Goal: Information Seeking & Learning: Find specific fact

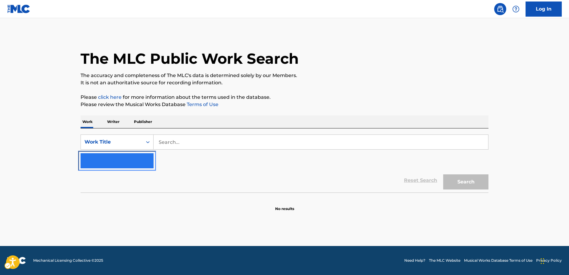
click at [144, 162] on img "Search Form" at bounding box center [145, 160] width 7 height 7
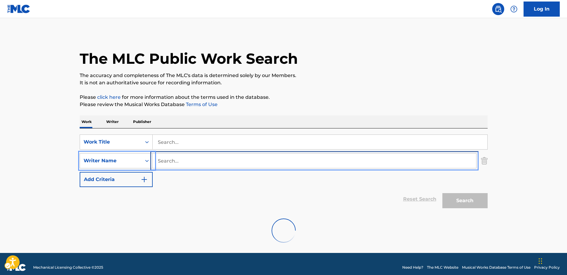
click at [166, 160] on input "Search..." at bounding box center [315, 160] width 324 height 14
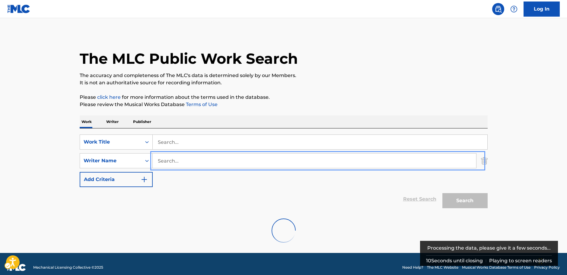
paste input "Hanegem"
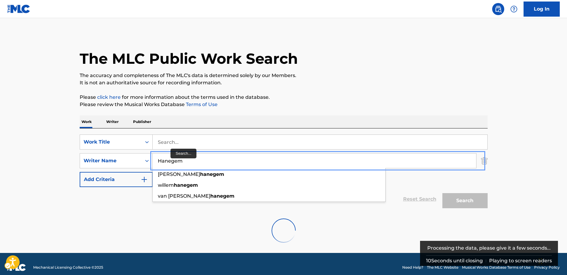
type input "Hanegem"
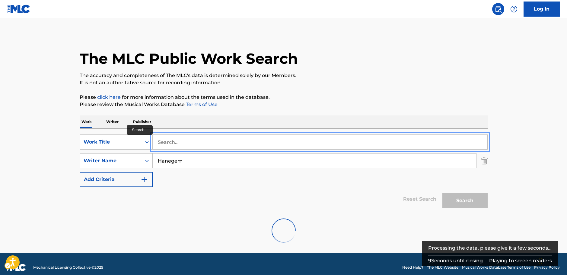
paste input "[PERSON_NAME] Tung Sahur"
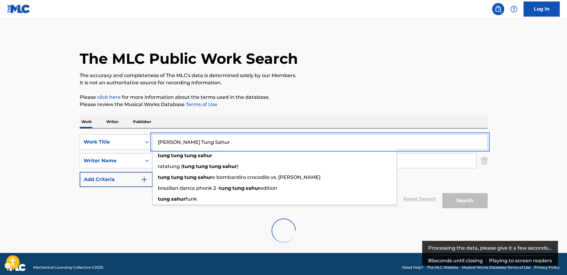
type input "[PERSON_NAME] Tung Sahur"
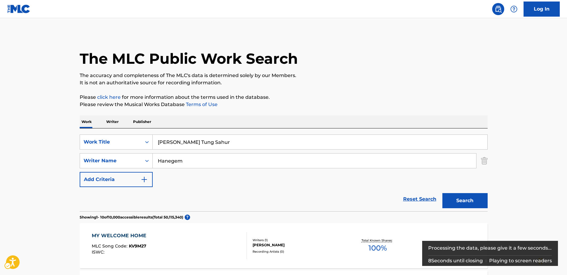
click at [467, 201] on button "Search" at bounding box center [465, 200] width 45 height 15
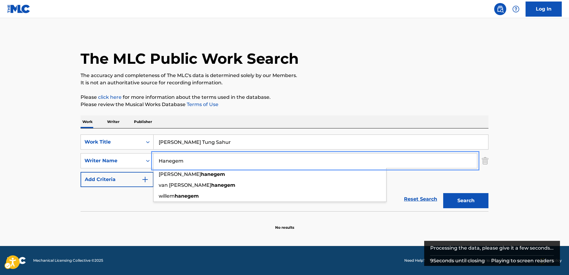
drag, startPoint x: 187, startPoint y: 162, endPoint x: 42, endPoint y: 160, distance: 145.8
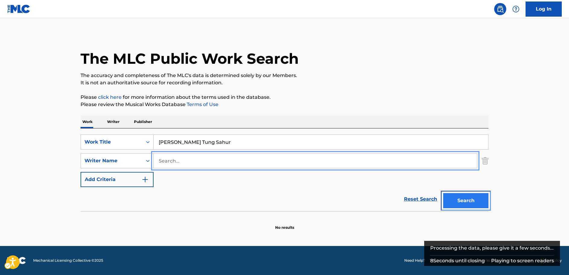
click at [458, 206] on button "Search" at bounding box center [465, 200] width 45 height 15
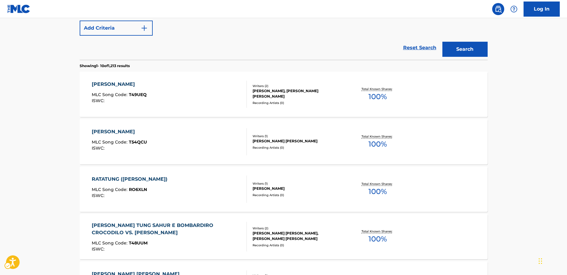
scroll to position [151, 0]
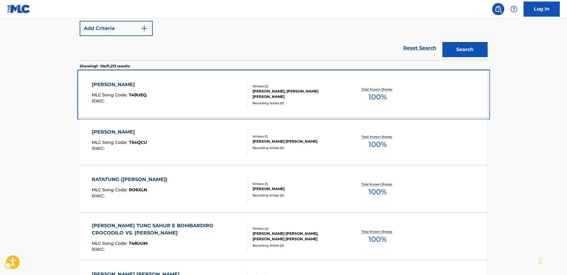
click at [147, 89] on div "[PERSON_NAME] SAHUR MLC Song Code : T49UEQ ISWC :" at bounding box center [119, 94] width 55 height 27
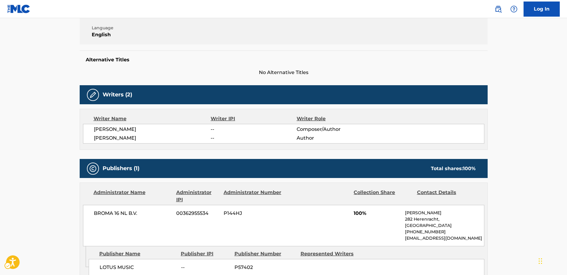
scroll to position [121, 0]
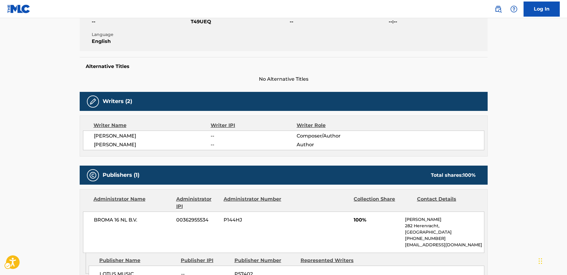
drag, startPoint x: 185, startPoint y: 144, endPoint x: 95, endPoint y: 146, distance: 89.7
click at [95, 146] on span "[PERSON_NAME]" at bounding box center [152, 144] width 117 height 7
copy span "[PERSON_NAME]"
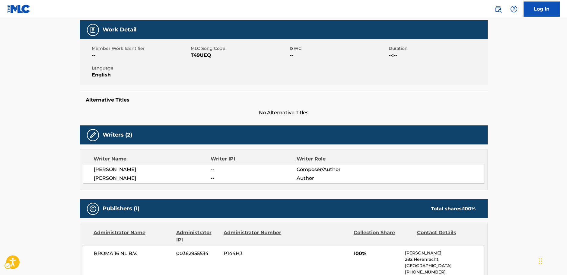
scroll to position [0, 0]
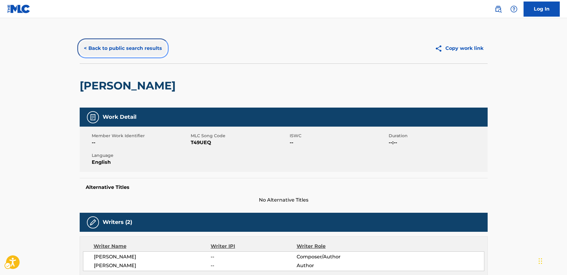
click at [105, 45] on button "< Back to public search results" at bounding box center [123, 48] width 87 height 15
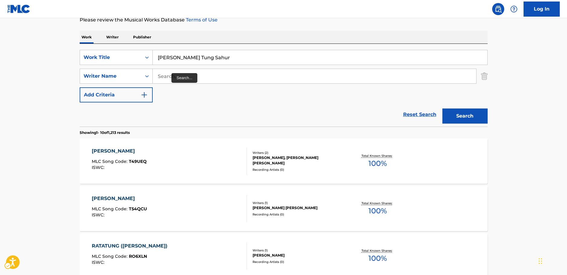
scroll to position [65, 0]
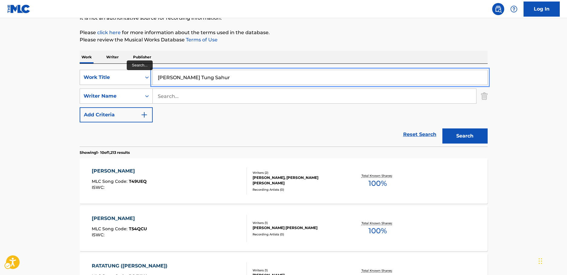
drag, startPoint x: 181, startPoint y: 78, endPoint x: 133, endPoint y: 79, distance: 48.6
paste input "Light no Theme"
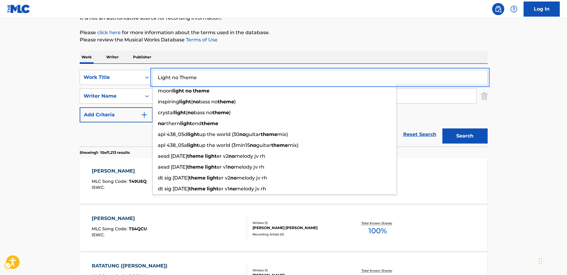
type input "Light no Theme"
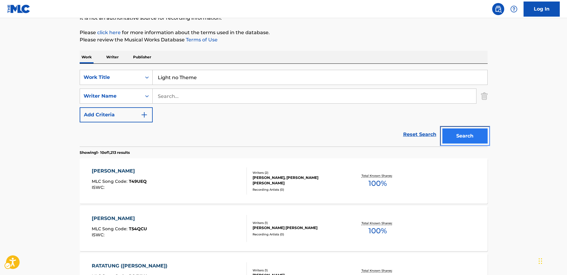
click at [469, 136] on button "Search" at bounding box center [465, 135] width 45 height 15
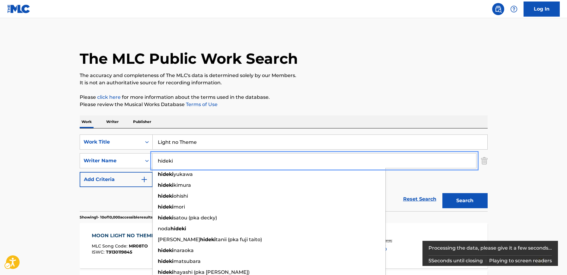
type input "hideki"
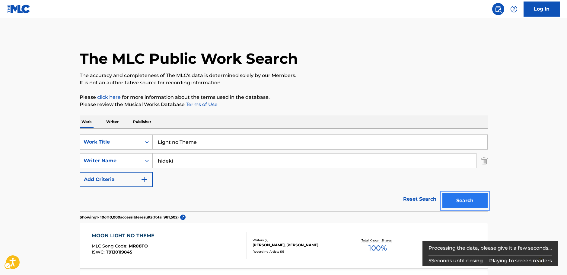
click at [481, 200] on button "Search" at bounding box center [465, 200] width 45 height 15
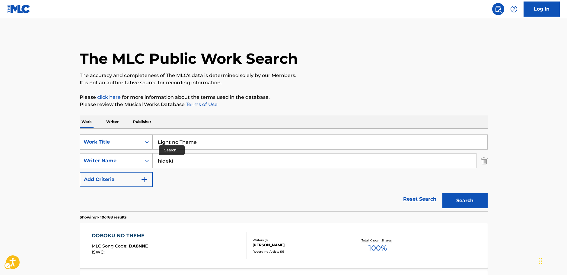
click at [144, 140] on div "Search Form" at bounding box center [147, 141] width 11 height 11
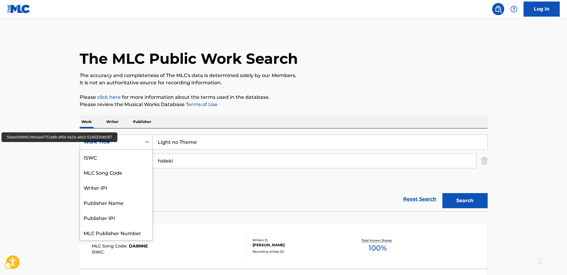
scroll to position [15, 0]
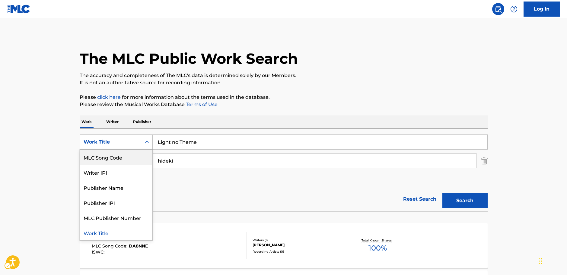
click at [125, 156] on div "MLC Song Code" at bounding box center [116, 156] width 72 height 15
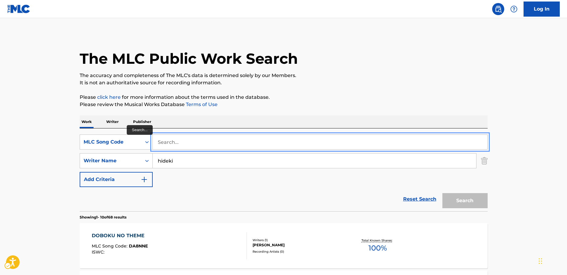
paste input "G3478B"
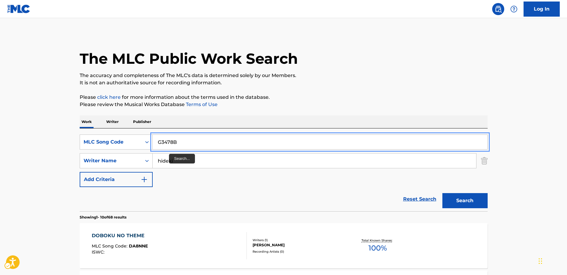
type input "G3478B"
drag, startPoint x: 178, startPoint y: 160, endPoint x: 138, endPoint y: 159, distance: 40.2
click at [138, 159] on div "SearchWithCriteria47702b25-77e8-4500-8f04-269c0fe227db Writer Name [PERSON_NAME]" at bounding box center [284, 160] width 408 height 15
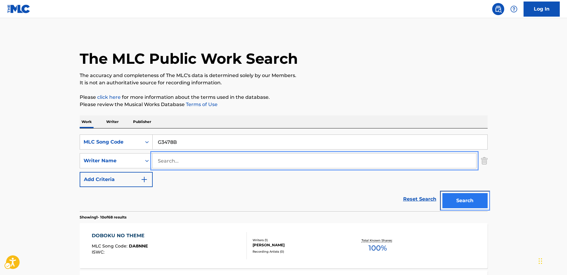
click at [462, 197] on button "Search" at bounding box center [465, 200] width 45 height 15
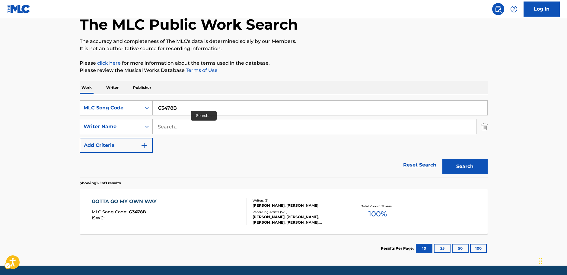
scroll to position [0, 0]
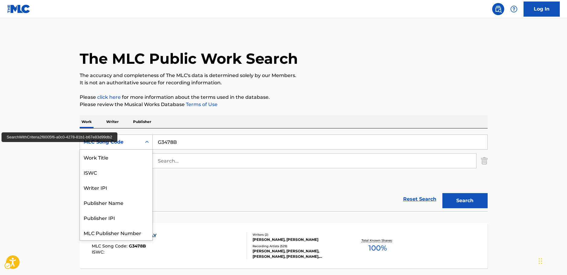
click at [148, 139] on icon "Search Form" at bounding box center [147, 142] width 6 height 6
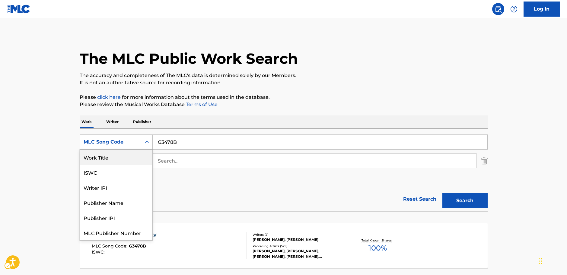
click at [107, 160] on div "Work Title" at bounding box center [116, 156] width 72 height 15
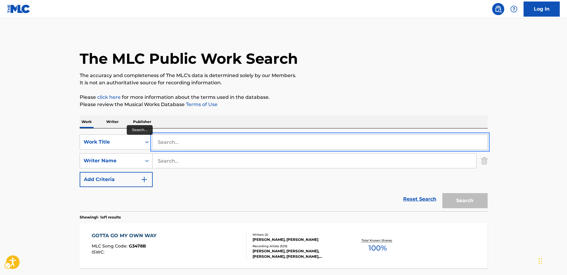
paste input "You Remember"
type input "You Remember"
drag, startPoint x: 6, startPoint y: 148, endPoint x: 14, endPoint y: 148, distance: 7.8
click at [7, 148] on main "The MLC Public Work Search The accuracy and completeness of The MLC's data is d…" at bounding box center [283, 158] width 567 height 281
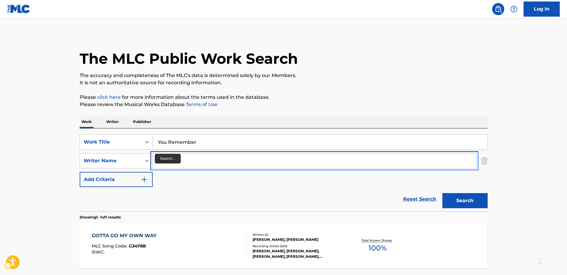
click at [165, 160] on input "Search..." at bounding box center [315, 160] width 324 height 14
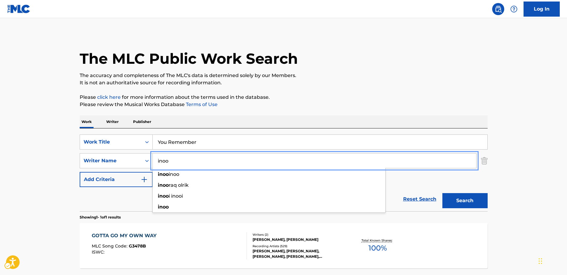
type input "inoo"
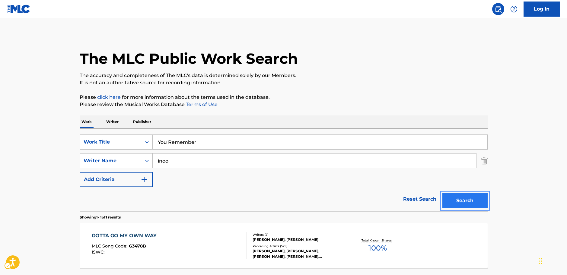
click at [481, 201] on button "Search" at bounding box center [465, 200] width 45 height 15
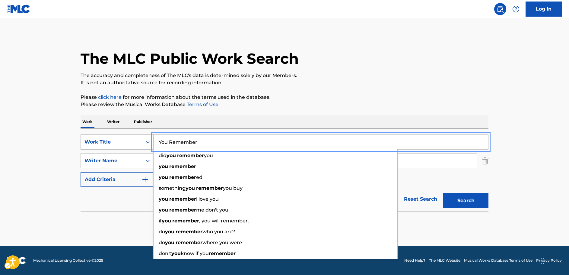
drag, startPoint x: 201, startPoint y: 141, endPoint x: 114, endPoint y: 136, distance: 87.1
click at [141, 141] on div "SearchWithCriteria267d273c-9db0-45ae-8de0-d5300032f259 Work Title You Remember …" at bounding box center [285, 141] width 408 height 15
paste input "Breaking Down"
type input "Breaking Down"
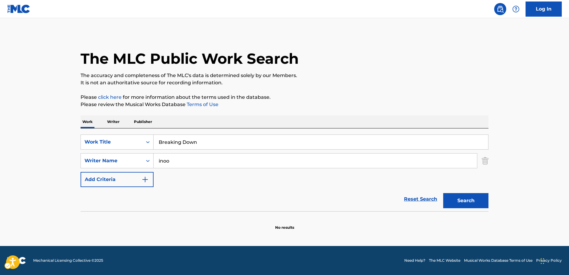
drag, startPoint x: 49, startPoint y: 124, endPoint x: 80, endPoint y: 136, distance: 33.9
click at [49, 124] on main "The MLC Public Work Search The accuracy and completeness of The MLC's data is d…" at bounding box center [284, 132] width 569 height 228
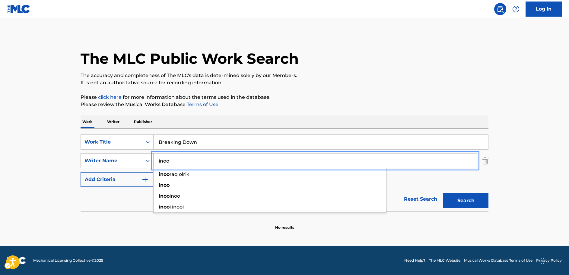
drag, startPoint x: 165, startPoint y: 161, endPoint x: 143, endPoint y: 158, distance: 22.5
click at [143, 158] on div "SearchWithCriteria47702b25-77e8-4500-8f04-269c0fe227db Writer Name inoo inoo ra…" at bounding box center [285, 160] width 408 height 15
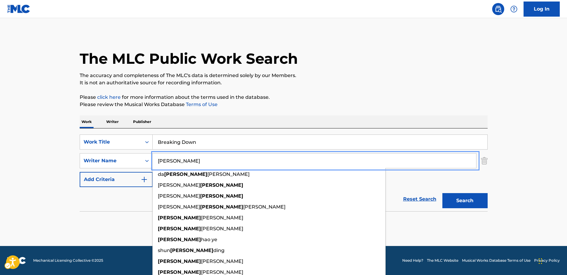
type input "[PERSON_NAME]"
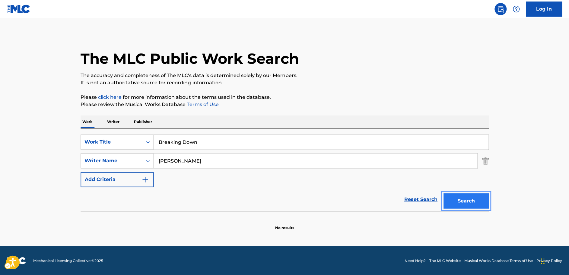
click at [476, 197] on button "Search" at bounding box center [465, 200] width 45 height 15
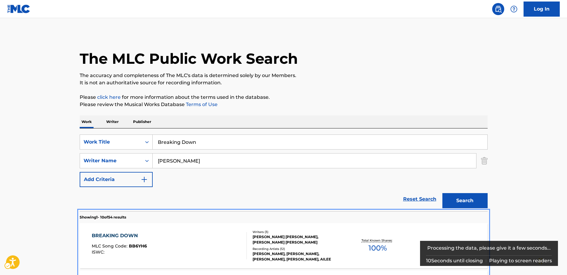
scroll to position [211, 0]
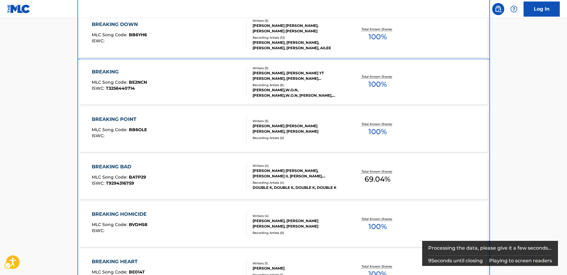
click at [210, 38] on div "BREAKING DOWN MLC Song Code : BB6YH6 ISWC :" at bounding box center [169, 34] width 155 height 27
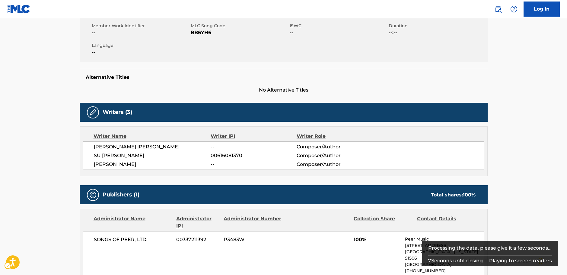
scroll to position [80, 0]
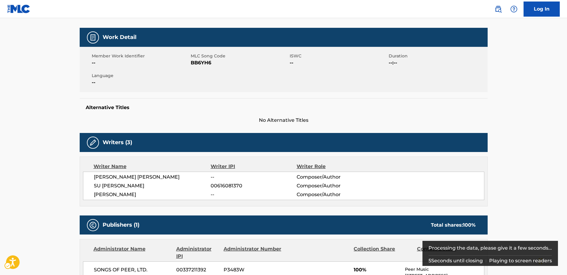
click at [200, 63] on span "MLC Song Code - BB6YH6" at bounding box center [240, 62] width 98 height 7
copy span "BB6YH6"
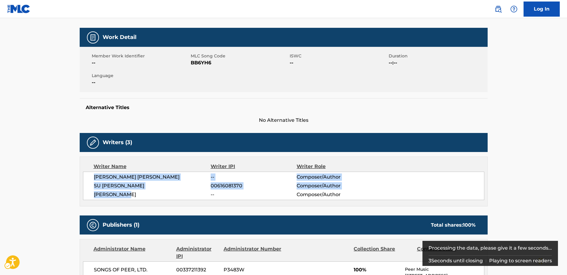
drag, startPoint x: 136, startPoint y: 195, endPoint x: 87, endPoint y: 175, distance: 53.2
click at [87, 175] on div "[PERSON_NAME] [PERSON_NAME] -- Composer/Author [PERSON_NAME] 00616081370 Compos…" at bounding box center [284, 185] width 402 height 28
copy div "[PERSON_NAME] [PERSON_NAME] -- Composer/Author [PERSON_NAME] 00616081370 Compos…"
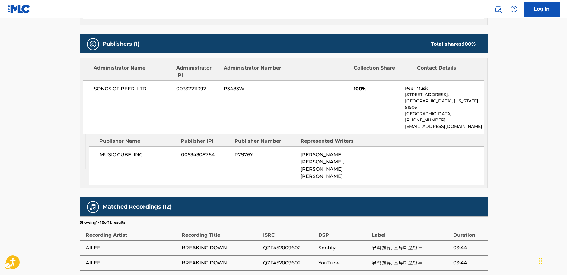
scroll to position [261, 0]
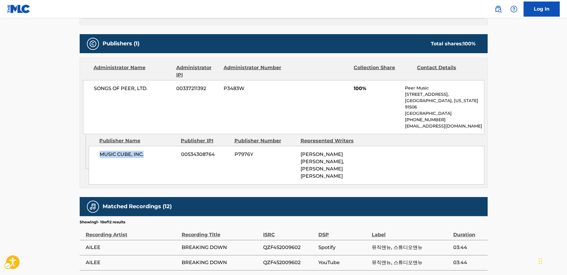
drag, startPoint x: 154, startPoint y: 155, endPoint x: 98, endPoint y: 156, distance: 55.9
click at [98, 156] on div "MUSIC CUBE, INC. 00534308764 P7976Y [PERSON_NAME] [PERSON_NAME], [PERSON_NAME] …" at bounding box center [287, 165] width 396 height 39
copy span "MUSIC CUBE, INC."
drag, startPoint x: 164, startPoint y: 94, endPoint x: 82, endPoint y: 94, distance: 82.4
click at [82, 94] on div "Administrator Name Administrator IPI Administrator Number Collection Share Cont…" at bounding box center [284, 96] width 408 height 76
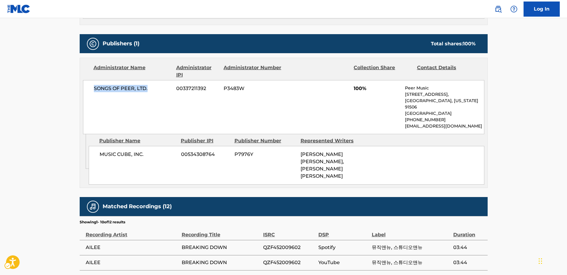
copy span "SONGS OF PEER, LTD."
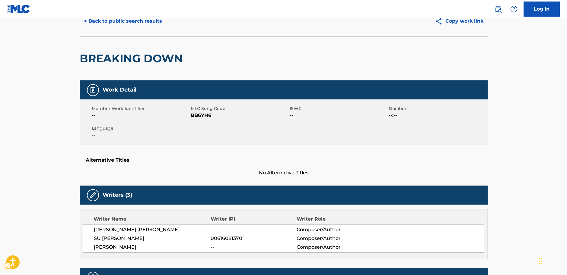
scroll to position [0, 0]
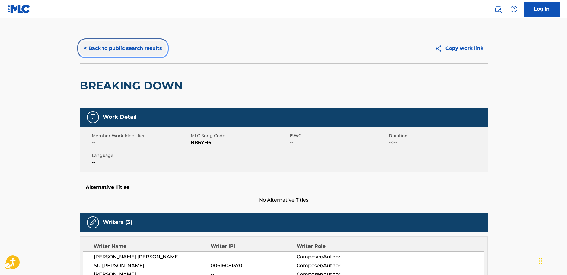
click at [110, 47] on button "< Back to public search results" at bounding box center [123, 48] width 87 height 15
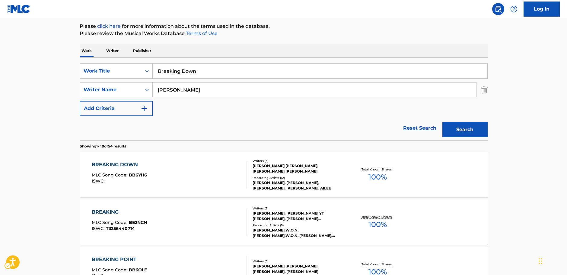
scroll to position [64, 0]
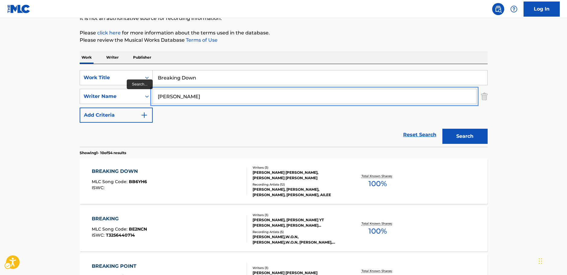
paste input "[PERSON_NAME]"
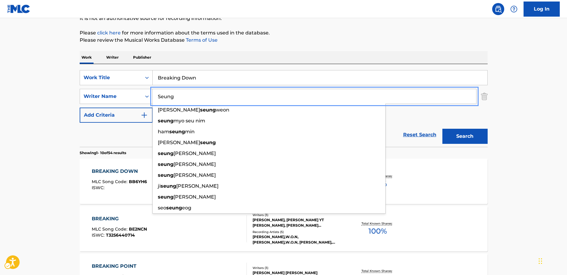
type input "Seung"
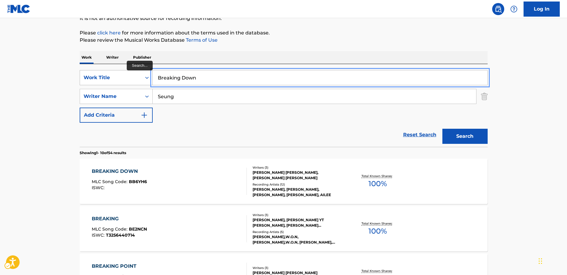
drag, startPoint x: 180, startPoint y: 78, endPoint x: 124, endPoint y: 78, distance: 55.9
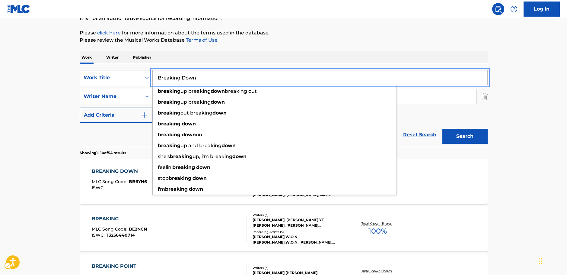
paste input "Give You My Heart"
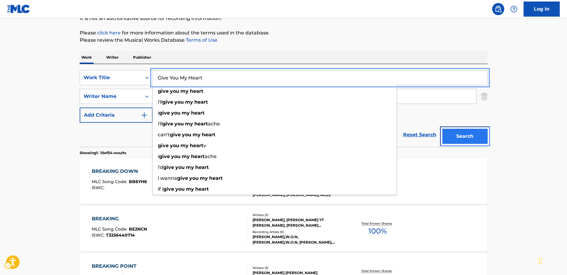
click at [480, 134] on button "Search" at bounding box center [465, 136] width 45 height 15
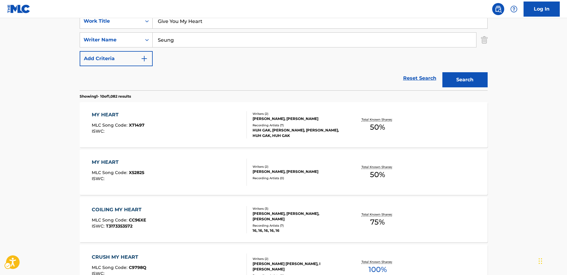
scroll to position [30, 0]
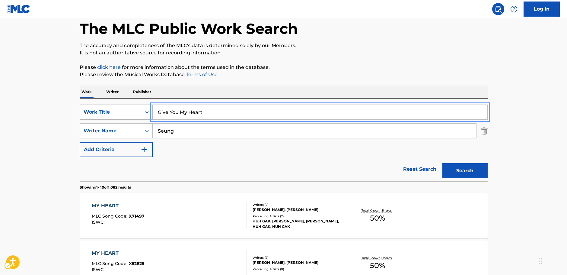
drag, startPoint x: 124, startPoint y: 114, endPoint x: 82, endPoint y: 114, distance: 41.4
click at [108, 114] on div "SearchWithCriteria267d273c-9db0-45ae-8de0-d5300032f259 Work Title Give You My H…" at bounding box center [284, 111] width 408 height 15
paste input "Dango Daikazoku"
type input "Dango Daikazoku"
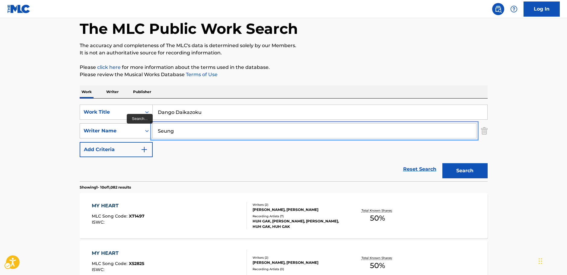
drag, startPoint x: 176, startPoint y: 130, endPoint x: 130, endPoint y: 132, distance: 46.0
click at [130, 132] on div "SearchWithCriteria47702b25-77e8-4500-8f04-269c0fe227db Writer Name [PERSON_NAME]" at bounding box center [284, 130] width 408 height 15
click at [475, 171] on button "Search" at bounding box center [465, 170] width 45 height 15
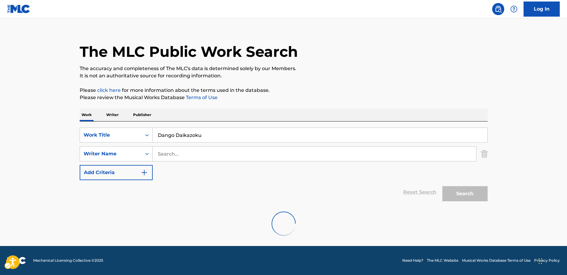
scroll to position [0, 0]
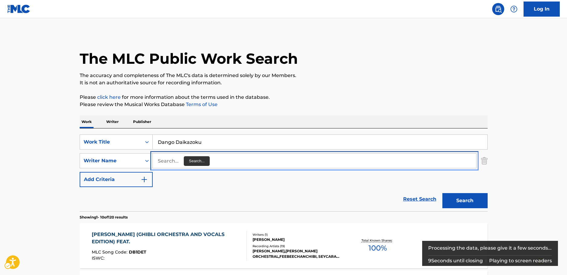
click at [180, 162] on input "Search..." at bounding box center [315, 160] width 324 height 14
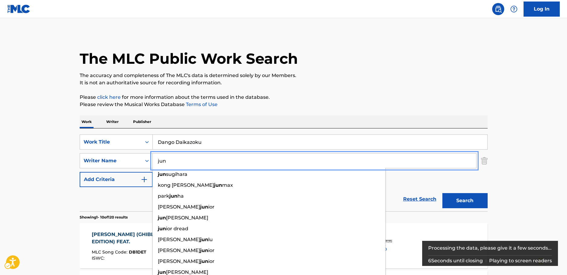
type input "jun"
click at [467, 195] on button "Search" at bounding box center [465, 200] width 45 height 15
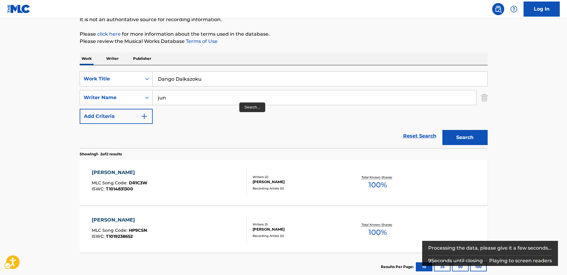
scroll to position [41, 0]
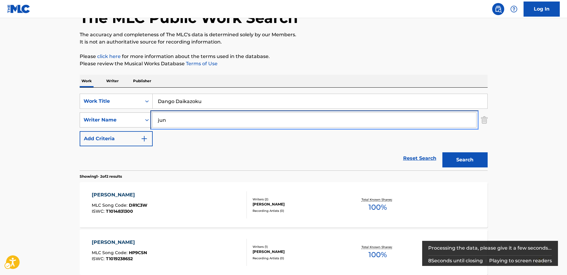
drag, startPoint x: 189, startPoint y: 122, endPoint x: 87, endPoint y: 124, distance: 102.1
click at [87, 124] on div "SearchWithCriteria47702b25-77e8-4500-8f04-269c0fe227db Writer Name [PERSON_NAME]" at bounding box center [284, 119] width 408 height 15
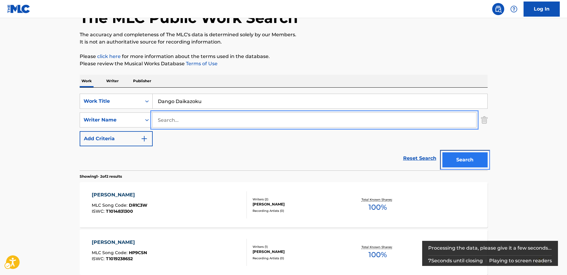
click at [469, 156] on button "Search" at bounding box center [465, 159] width 45 height 15
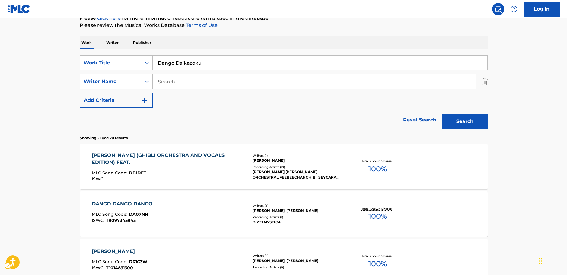
scroll to position [0, 0]
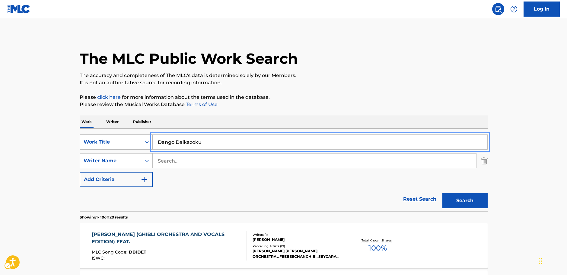
drag, startPoint x: 182, startPoint y: 138, endPoint x: 106, endPoint y: 138, distance: 76.1
click at [106, 138] on div "SearchWithCriteria267d273c-9db0-45ae-8de0-d5300032f259 Work Title Dango Daikazo…" at bounding box center [284, 141] width 408 height 15
paste input "A Life Sent On"
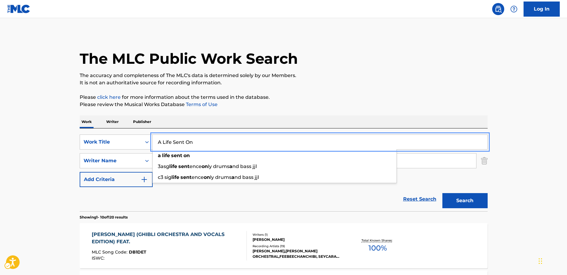
type input "A Life Sent On"
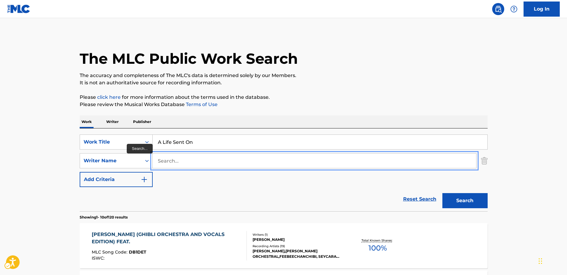
click at [184, 163] on input "Search..." at bounding box center [315, 160] width 324 height 14
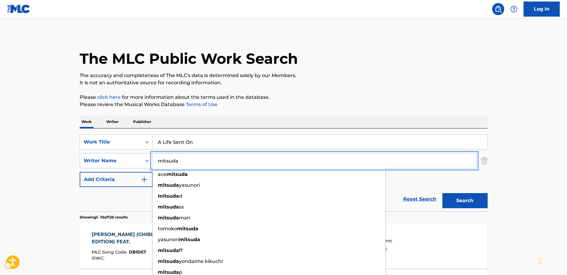
type input "mitsuda"
click at [453, 199] on button "Search" at bounding box center [465, 200] width 45 height 15
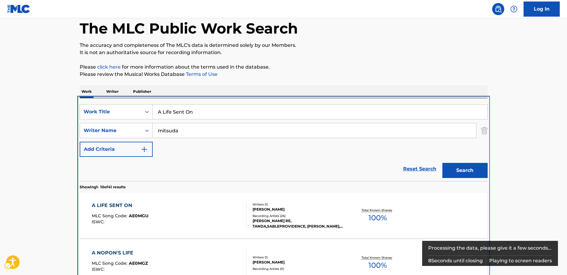
scroll to position [128, 0]
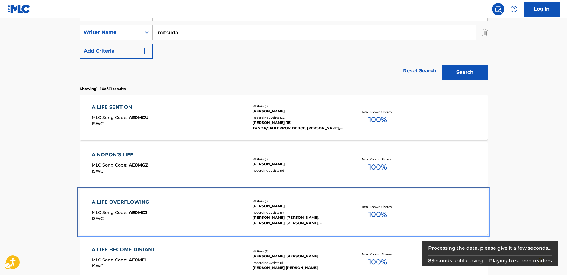
click at [207, 213] on div "A LIFE OVERFLOWING MLC Song Code : AE0MCJ ISWC :" at bounding box center [169, 211] width 155 height 27
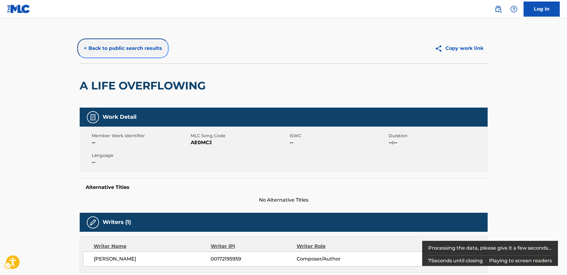
click at [133, 47] on button "< Back to public search results" at bounding box center [123, 48] width 87 height 15
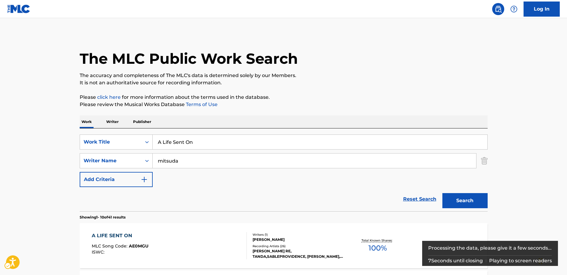
scroll to position [128, 0]
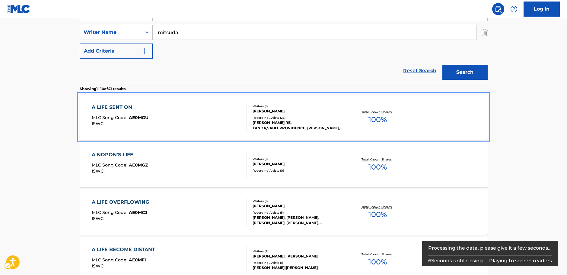
click at [177, 112] on div "A LIFE SENT ON MLC Song Code : AE0MGU ISWC :" at bounding box center [169, 117] width 155 height 27
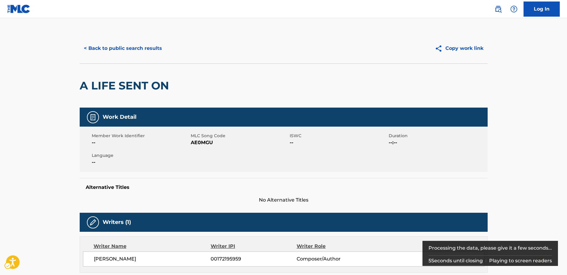
click at [202, 141] on span "MLC Song Code - AE0MGU" at bounding box center [240, 142] width 98 height 7
copy span "AE0MGU"
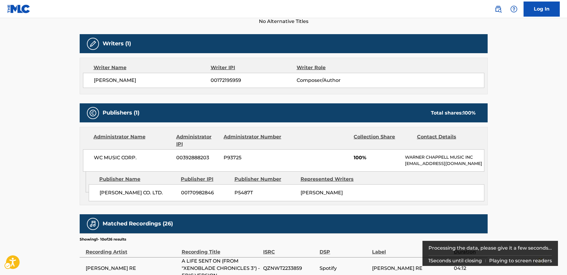
scroll to position [211, 0]
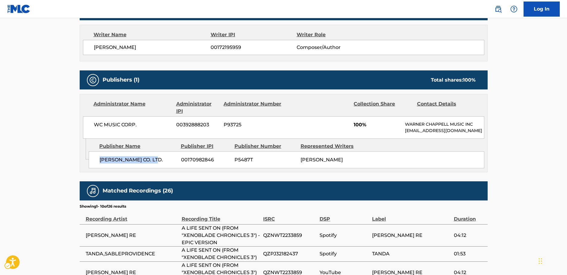
drag, startPoint x: 115, startPoint y: 170, endPoint x: 98, endPoint y: 170, distance: 17.2
click at [98, 168] on div "[PERSON_NAME] CO. LTD. 00170982846 P5487T [PERSON_NAME]" at bounding box center [287, 159] width 396 height 17
copy span "[PERSON_NAME] CO. LTD."
drag, startPoint x: 148, startPoint y: 127, endPoint x: 91, endPoint y: 129, distance: 56.8
click at [91, 129] on div "WC MUSIC CORP. 00392888203 P93725 100% [PERSON_NAME] MUSIC INC [EMAIL_ADDRESS][…" at bounding box center [284, 127] width 402 height 22
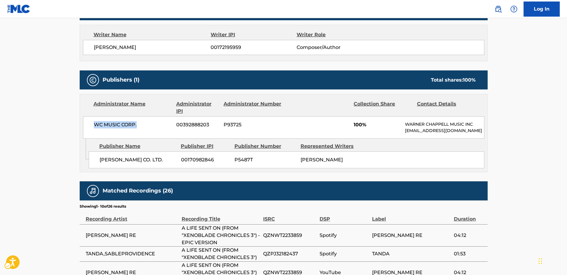
copy span "WC MUSIC CORP."
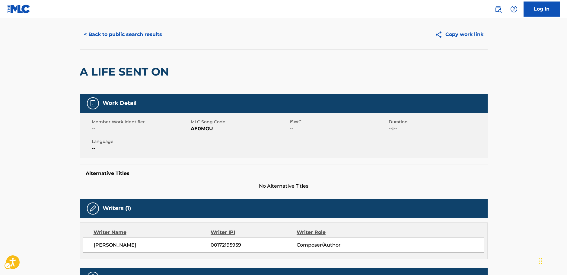
scroll to position [0, 0]
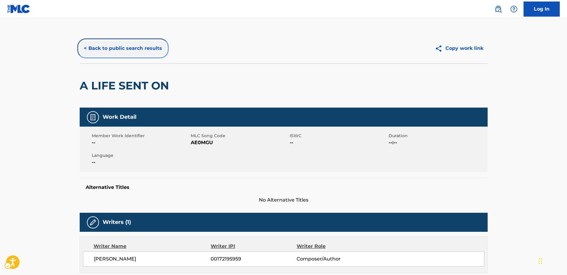
click at [107, 53] on button "< Back to public search results" at bounding box center [123, 48] width 87 height 15
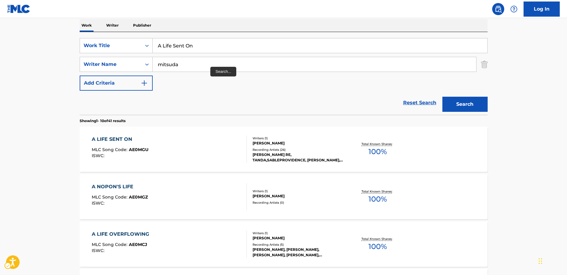
scroll to position [68, 0]
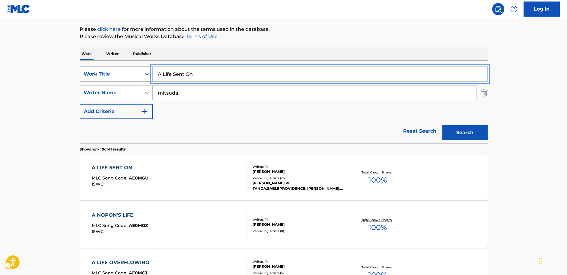
drag, startPoint x: 155, startPoint y: 75, endPoint x: 86, endPoint y: 81, distance: 69.0
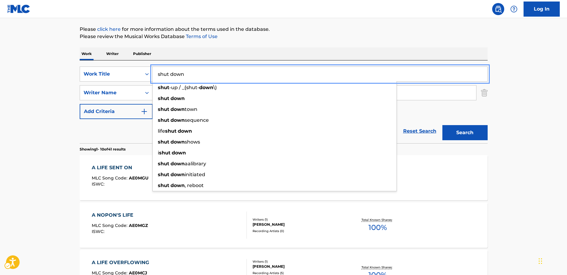
type input "shut down"
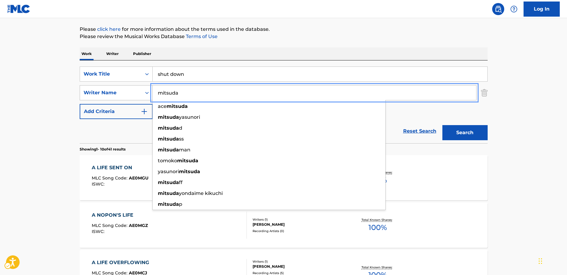
drag, startPoint x: 186, startPoint y: 95, endPoint x: 125, endPoint y: 94, distance: 61.0
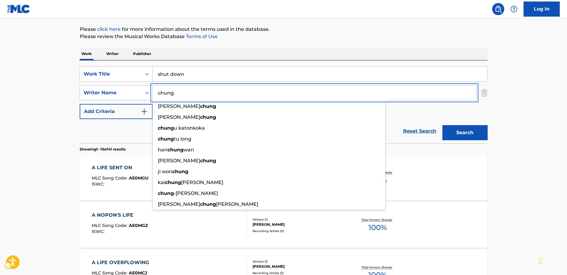
type input "chung"
click at [466, 131] on button "Search" at bounding box center [465, 132] width 45 height 15
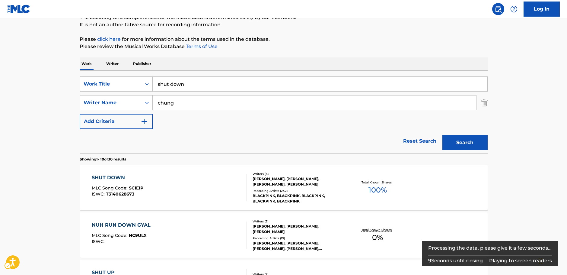
scroll to position [60, 0]
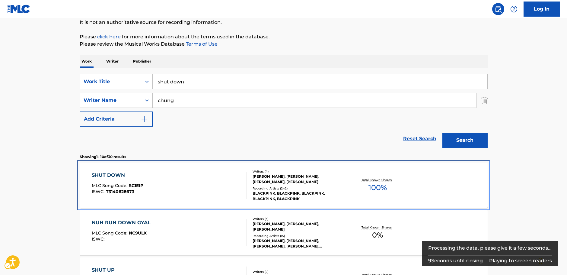
click at [172, 192] on div "SHUT DOWN MLC Song Code : SC1EIP ISWC : T3140628673" at bounding box center [169, 184] width 155 height 27
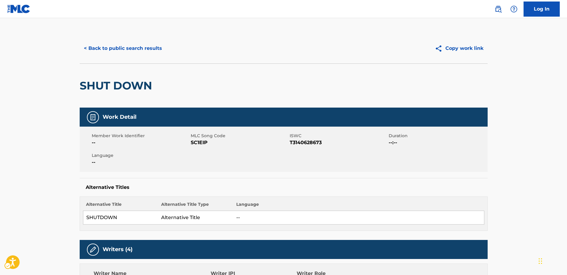
click at [198, 141] on span "MLC Song Code - SC1EIP" at bounding box center [240, 142] width 98 height 7
copy span "SC1EIP"
click at [311, 143] on span "ISWC - T3140628673" at bounding box center [339, 142] width 98 height 7
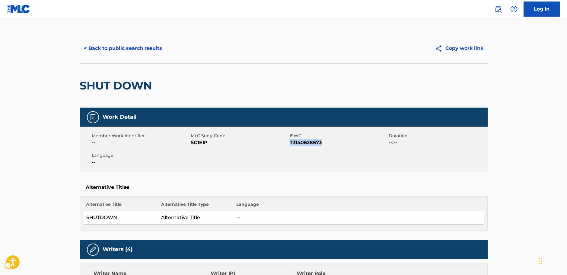
copy span "T3140628673"
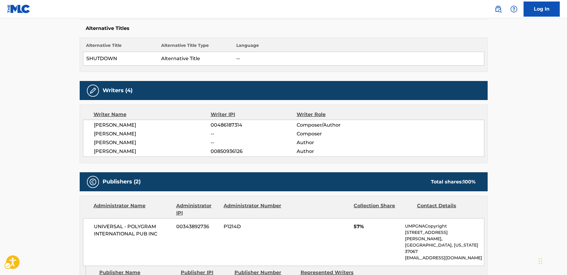
scroll to position [121, 0]
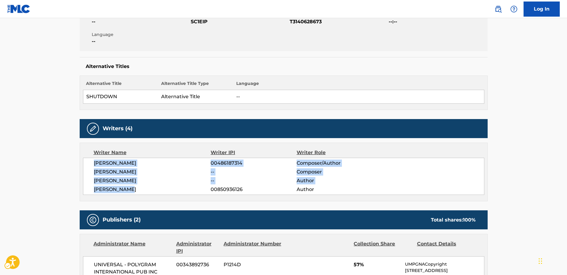
drag, startPoint x: 132, startPoint y: 188, endPoint x: 94, endPoint y: 163, distance: 45.6
click at [94, 163] on div "[PERSON_NAME] JUN 00486187314 Composer/Author [PERSON_NAME] -- Composer [PERSON…" at bounding box center [284, 176] width 402 height 37
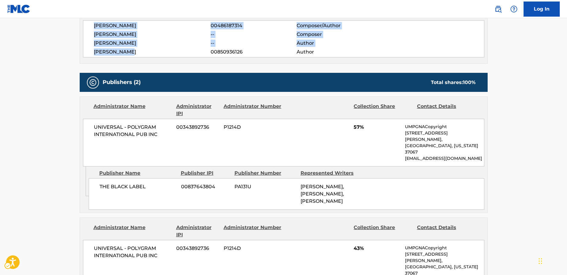
scroll to position [272, 0]
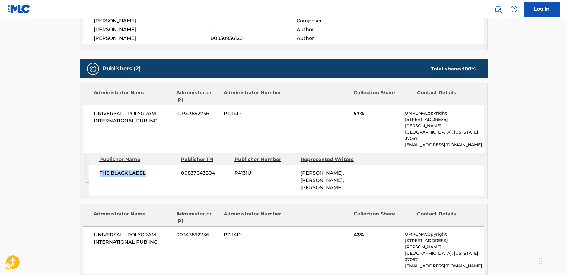
drag, startPoint x: 121, startPoint y: 159, endPoint x: 99, endPoint y: 158, distance: 22.0
click at [100, 169] on span "THE BLACK LABEL" at bounding box center [138, 172] width 77 height 7
drag, startPoint x: 168, startPoint y: 124, endPoint x: 89, endPoint y: 115, distance: 79.6
click at [90, 115] on div "UNIVERSAL - POLYGRAM INTERNATIONAL PUB INC 00343892736 P1214D 57% UMPGNACopyrig…" at bounding box center [284, 129] width 402 height 48
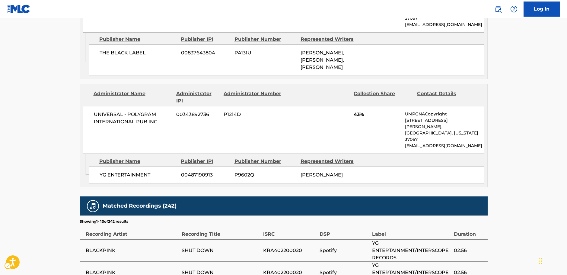
scroll to position [392, 0]
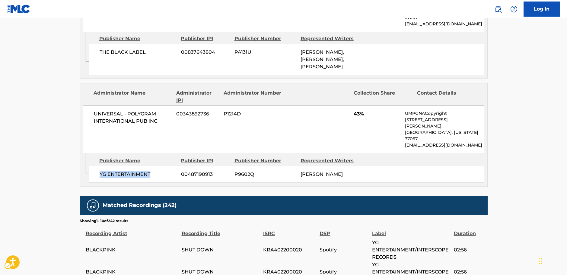
drag, startPoint x: 123, startPoint y: 147, endPoint x: 97, endPoint y: 147, distance: 26.0
click at [97, 166] on div "YG ENTERTAINMENT 00487190913 P9602Q [PERSON_NAME]" at bounding box center [287, 174] width 396 height 17
drag, startPoint x: 162, startPoint y: 105, endPoint x: 18, endPoint y: 104, distance: 144.3
click at [89, 105] on div "UNIVERSAL - POLYGRAM INTERNATIONAL PUB INC 00343892736 P1214D 43% UMPGNACopyrig…" at bounding box center [284, 129] width 402 height 48
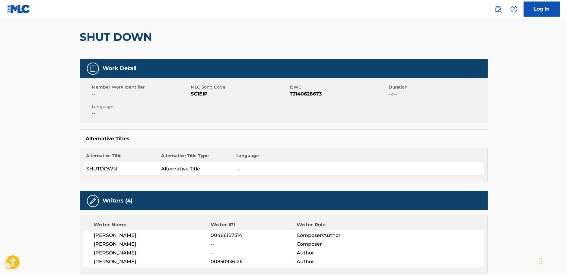
scroll to position [0, 0]
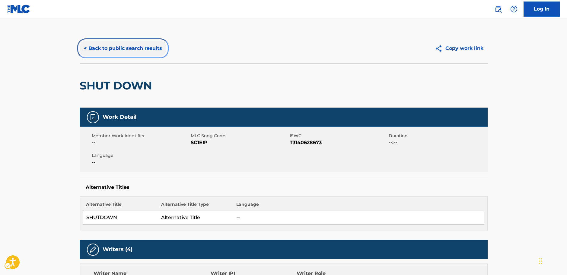
drag, startPoint x: 127, startPoint y: 46, endPoint x: 24, endPoint y: 92, distance: 112.4
click at [127, 46] on button "< Back to public search results" at bounding box center [123, 48] width 87 height 15
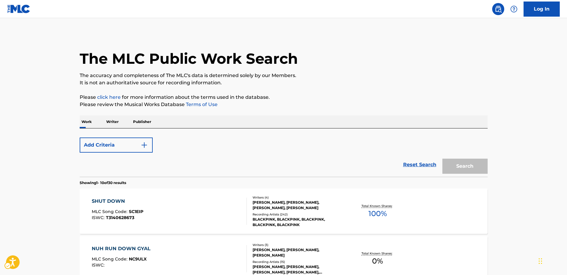
scroll to position [60, 0]
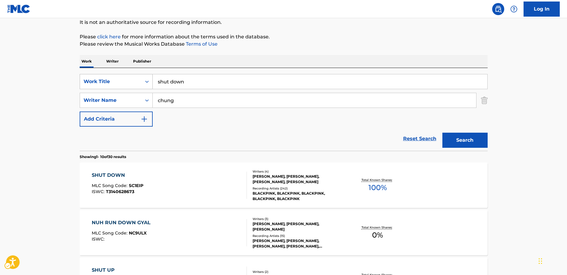
click at [147, 81] on icon "Search Form" at bounding box center [147, 81] width 6 height 6
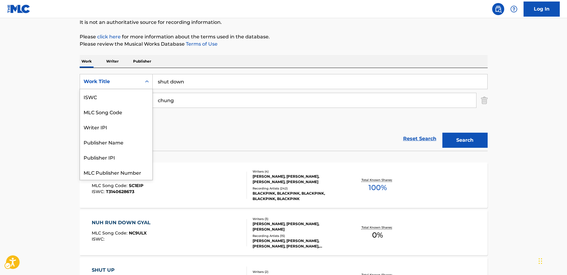
scroll to position [15, 0]
click at [119, 96] on div "MLC Song Code" at bounding box center [116, 96] width 72 height 15
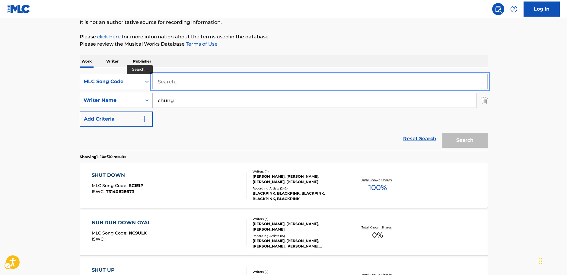
paste input "Z29533"
type input "Z29533"
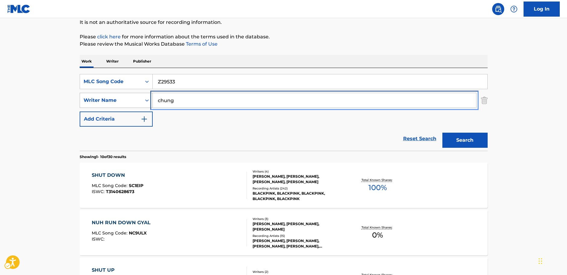
drag, startPoint x: 118, startPoint y: 103, endPoint x: 112, endPoint y: 103, distance: 6.0
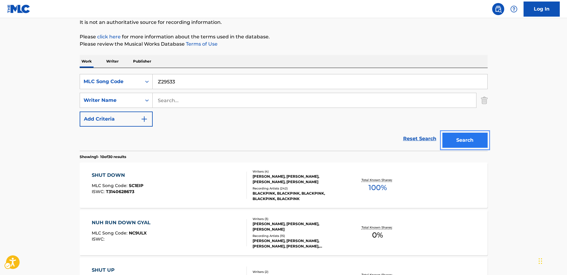
click at [465, 140] on button "Search" at bounding box center [465, 140] width 45 height 15
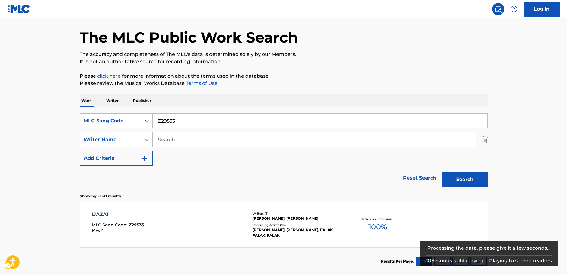
scroll to position [54, 0]
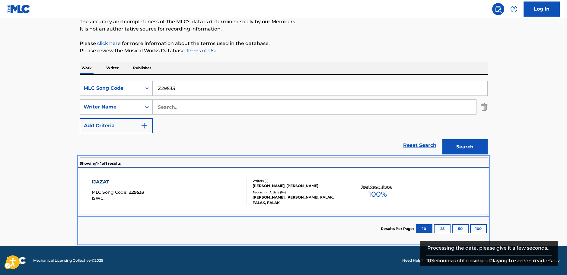
click at [168, 187] on div "IJAZAT MLC Song Code : Z29533 ISWC :" at bounding box center [169, 191] width 155 height 27
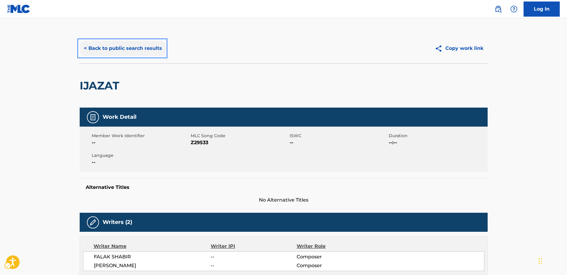
click at [111, 48] on button "< Back to public search results" at bounding box center [123, 48] width 87 height 15
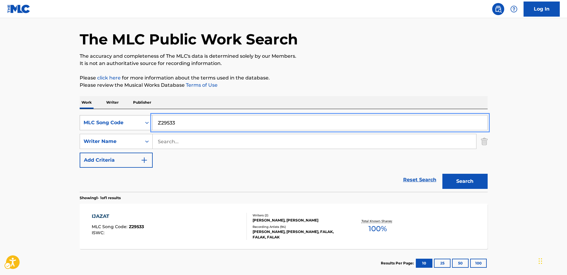
drag, startPoint x: 160, startPoint y: 120, endPoint x: 135, endPoint y: 123, distance: 25.5
paste input "R3665I"
type input "R3665I"
click at [473, 181] on button "Search" at bounding box center [465, 181] width 45 height 15
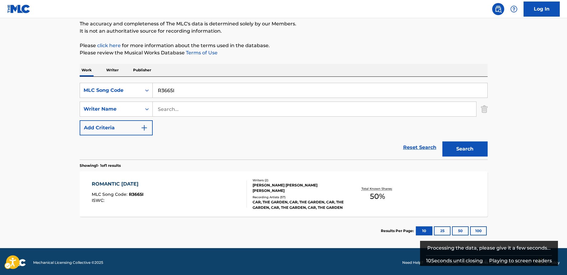
scroll to position [54, 0]
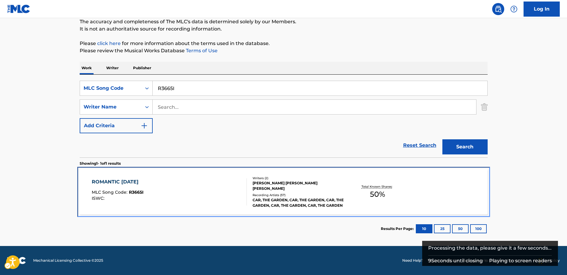
click at [206, 198] on div "ROMANTIC [DATE] MLC Song Code : R3665I ISWC :" at bounding box center [169, 191] width 155 height 27
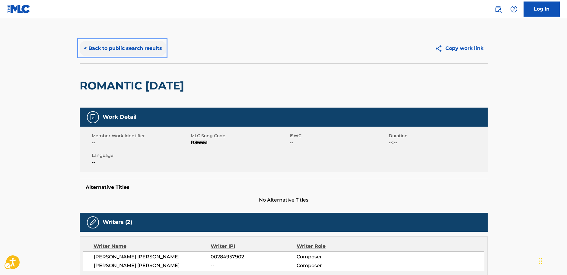
click at [116, 49] on button "< Back to public search results" at bounding box center [123, 48] width 87 height 15
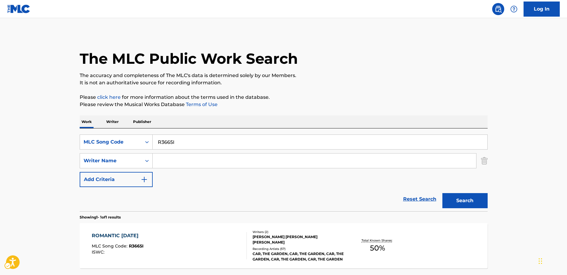
scroll to position [19, 0]
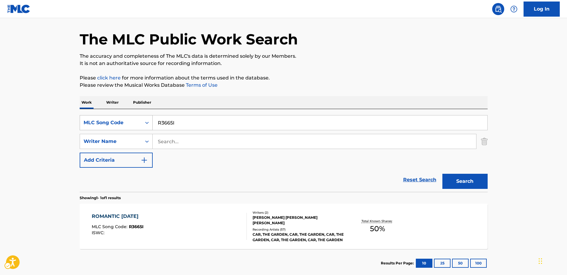
click at [146, 123] on icon "Search Form" at bounding box center [147, 123] width 6 height 6
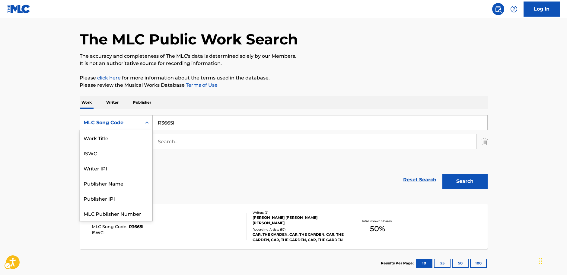
scroll to position [0, 0]
click at [129, 133] on div "Work Title" at bounding box center [116, 137] width 72 height 15
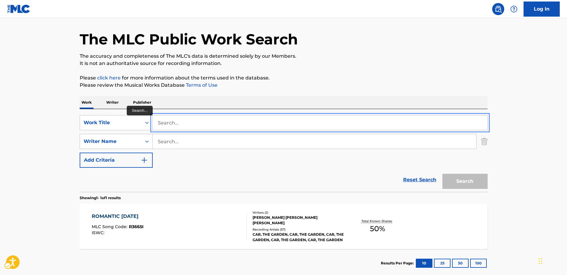
paste input "Viaggia Insieme A Me"
type input "Viaggia Insieme A Me"
click at [51, 122] on main "The MLC Public Work Search The accuracy and completeness of The MLC's data is d…" at bounding box center [283, 139] width 567 height 281
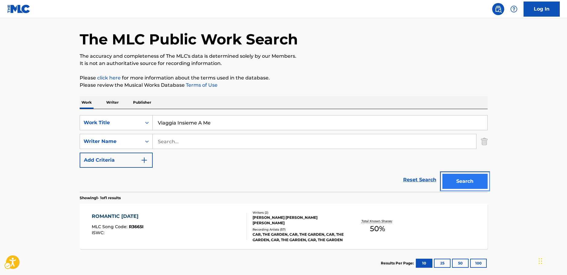
click at [481, 178] on button "Search" at bounding box center [465, 181] width 45 height 15
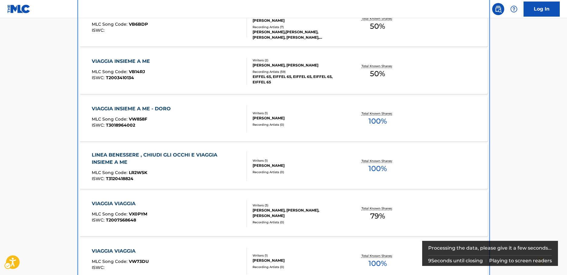
scroll to position [181, 0]
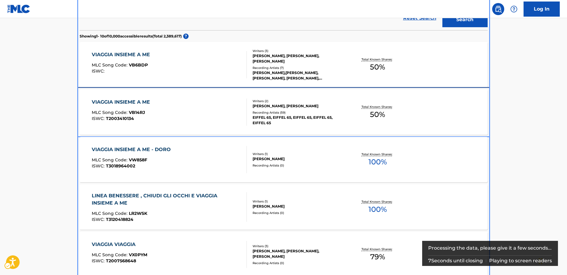
click at [178, 115] on div "VIAGGIA INSIEME A ME MLC Song Code : VB14RJ ISWC : T2003410134" at bounding box center [169, 111] width 155 height 27
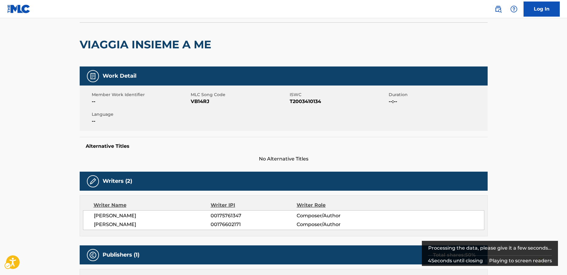
scroll to position [30, 0]
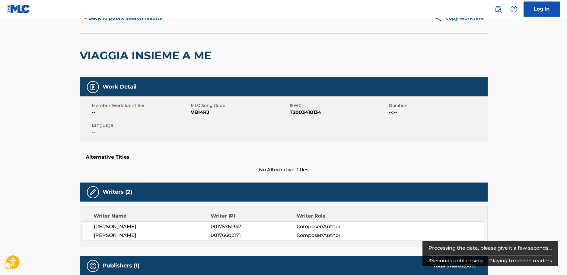
click at [197, 112] on span "MLC Song Code - VB14RJ" at bounding box center [240, 112] width 98 height 7
click at [311, 112] on span "ISWC - T2003410134" at bounding box center [339, 112] width 98 height 7
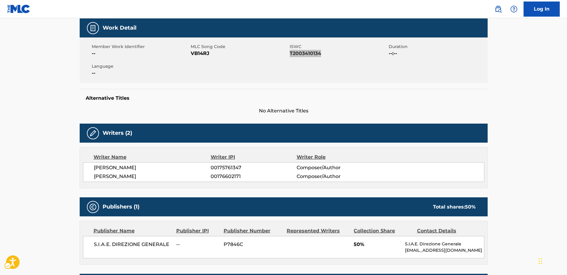
scroll to position [181, 0]
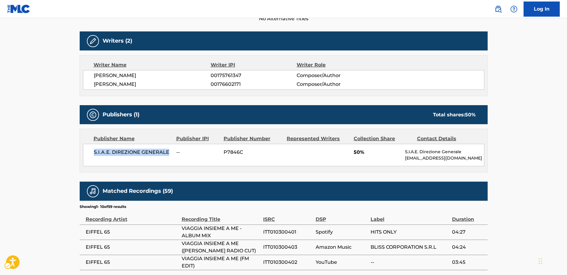
drag, startPoint x: 146, startPoint y: 155, endPoint x: 91, endPoint y: 155, distance: 55.2
click at [91, 155] on div "S.I.A.E. DIREZIONE GENERALE -- P7846C 50% S.I.A.E. Direzione Generale [EMAIL_AD…" at bounding box center [284, 155] width 402 height 22
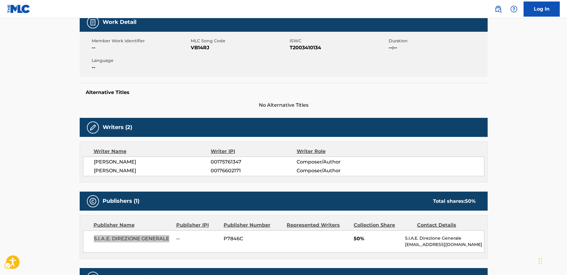
scroll to position [0, 0]
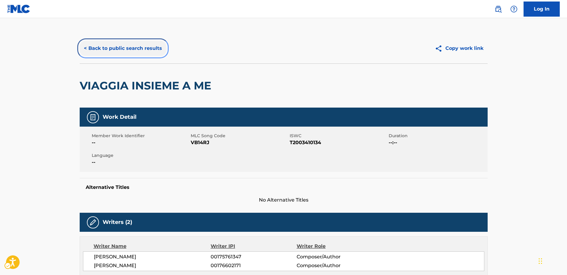
click at [123, 47] on button "< Back to public search results" at bounding box center [123, 48] width 87 height 15
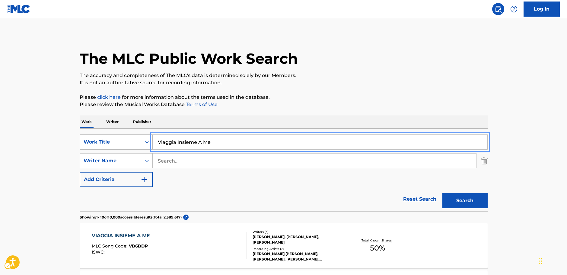
drag, startPoint x: 170, startPoint y: 144, endPoint x: 103, endPoint y: 142, distance: 67.1
paste input "Me Without You"
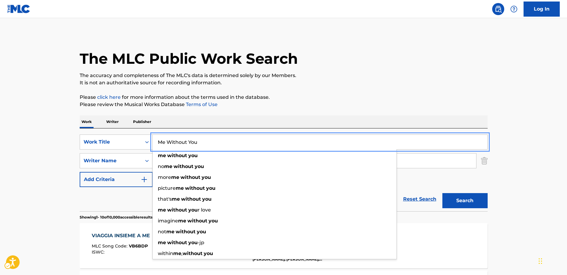
type input "Me Without You"
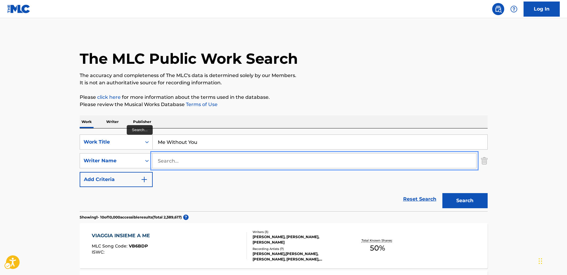
paste input "Argyle"
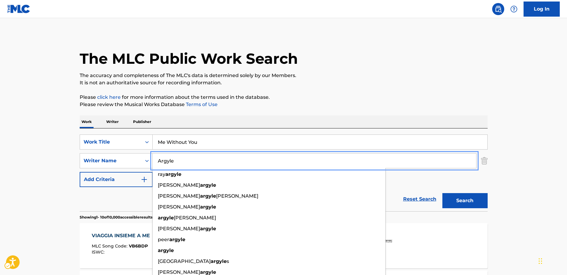
type input "Argyle"
click at [472, 201] on button "Search" at bounding box center [465, 200] width 45 height 15
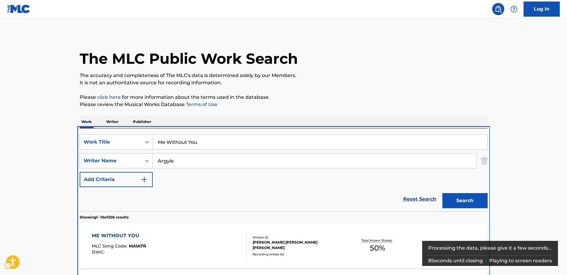
scroll to position [128, 0]
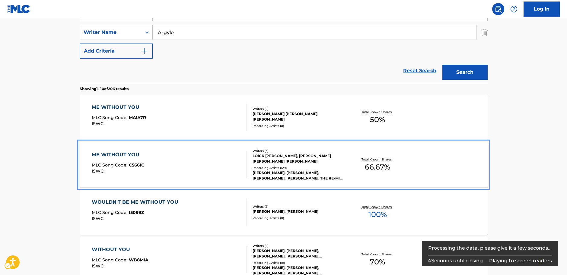
click at [232, 164] on div "ME WITHOUT YOU MLC Song Code : C5661C ISWC :" at bounding box center [169, 164] width 155 height 27
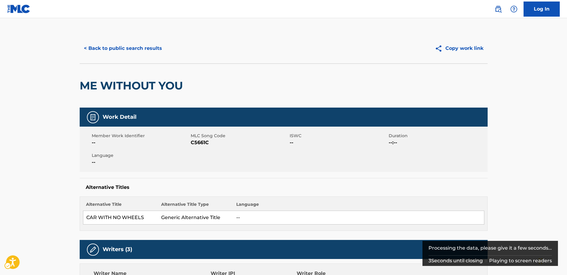
click at [203, 142] on span "MLC Song Code - C5661C" at bounding box center [240, 142] width 98 height 7
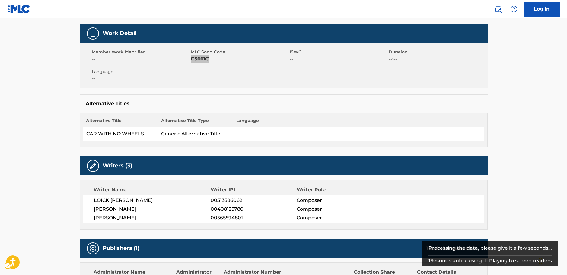
scroll to position [181, 0]
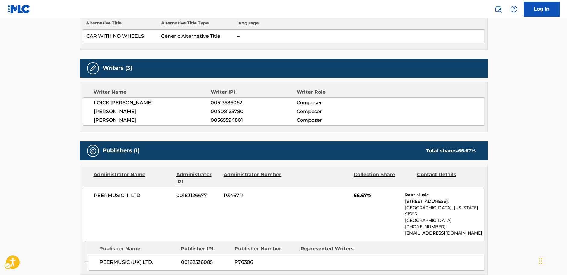
drag, startPoint x: 139, startPoint y: 122, endPoint x: 91, endPoint y: 105, distance: 50.7
click at [91, 105] on div "LOICK [PERSON_NAME] 00513586062 Composer [PERSON_NAME] ARGYLE 00408125780 Compo…" at bounding box center [284, 111] width 402 height 28
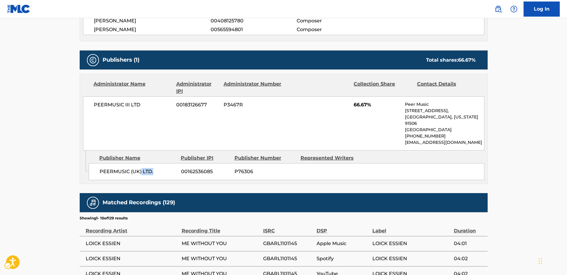
click at [141, 170] on span "PEERMUSIC (UK) LTD." at bounding box center [138, 171] width 77 height 7
drag, startPoint x: 96, startPoint y: 106, endPoint x: 17, endPoint y: 124, distance: 80.9
click at [80, 105] on div "Administrator Name Administrator IPI Administrator Number Collection Share Cont…" at bounding box center [284, 129] width 408 height 110
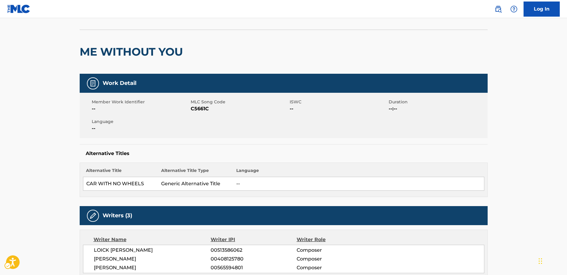
scroll to position [0, 0]
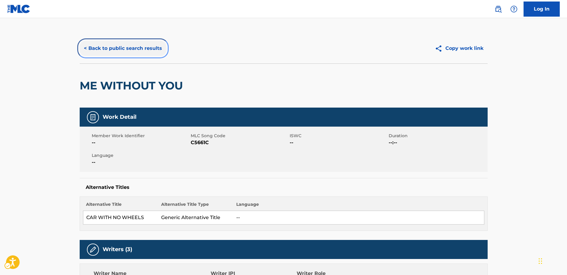
click at [139, 45] on button "< Back to public search results" at bounding box center [123, 48] width 87 height 15
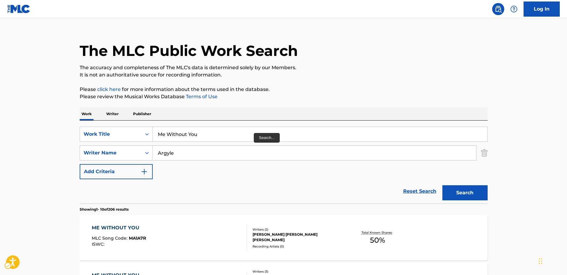
scroll to position [8, 0]
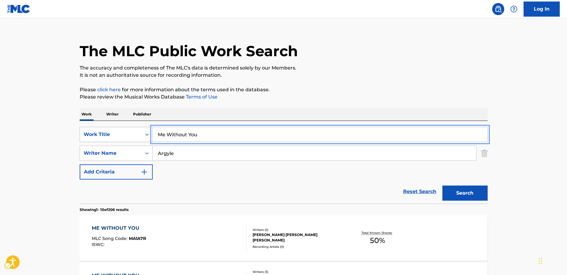
drag, startPoint x: 201, startPoint y: 134, endPoint x: 96, endPoint y: 131, distance: 105.1
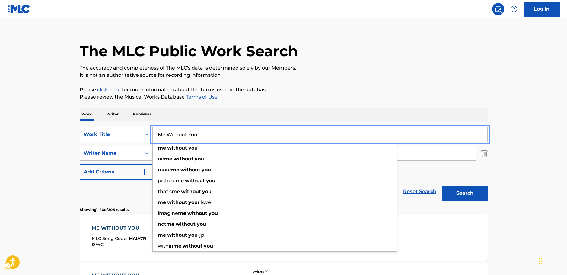
paste input "Off The Record"
type input "Off The Record"
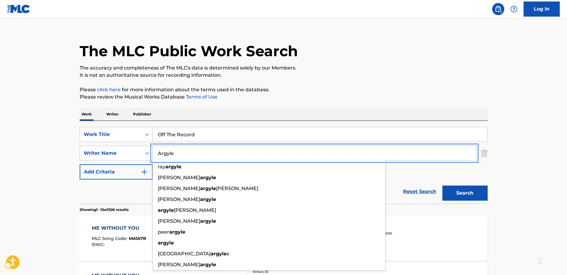
drag, startPoint x: 103, startPoint y: 150, endPoint x: 69, endPoint y: 150, distance: 34.4
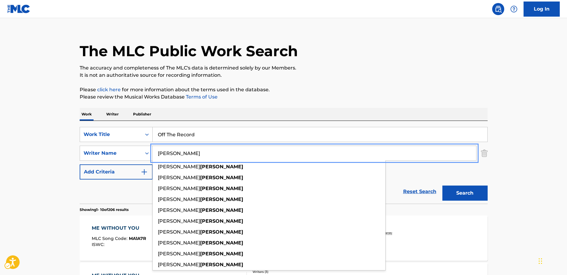
type input "[PERSON_NAME]"
click at [463, 194] on button "Search" at bounding box center [465, 192] width 45 height 15
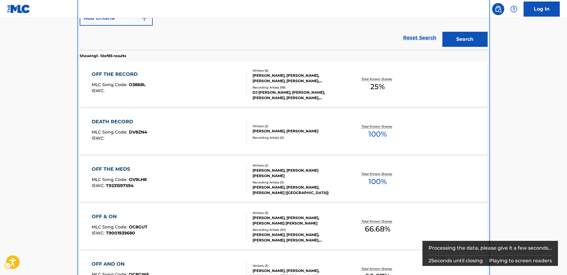
scroll to position [151, 0]
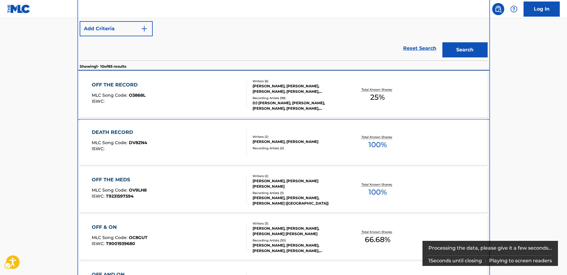
click at [188, 91] on div "OFF THE RECORD MLC Song Code : O3868L ISWC :" at bounding box center [169, 94] width 155 height 27
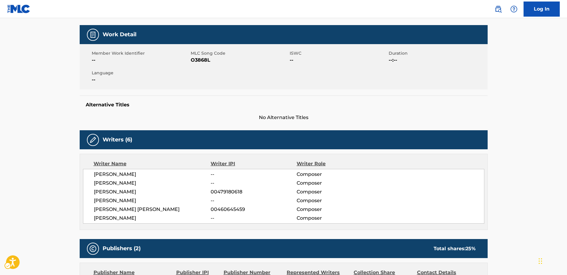
scroll to position [27, 0]
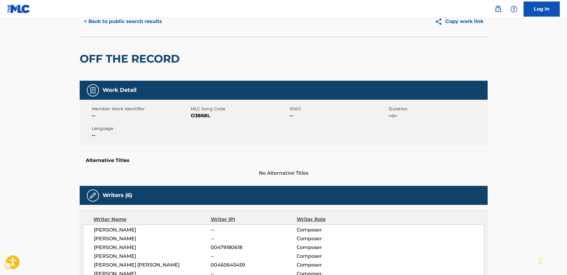
click at [203, 117] on span "MLC Song Code - O3868L" at bounding box center [240, 115] width 98 height 7
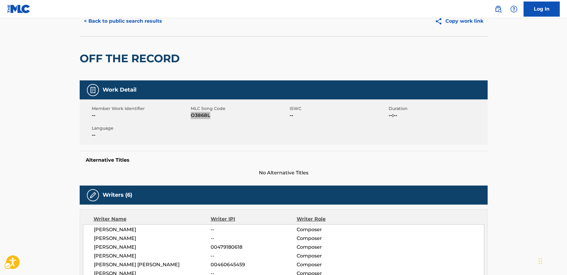
scroll to position [148, 0]
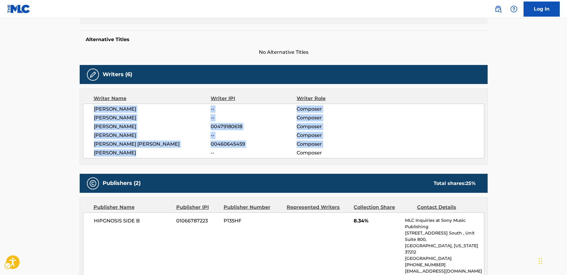
drag, startPoint x: 136, startPoint y: 152, endPoint x: 94, endPoint y: 111, distance: 58.5
click at [94, 111] on div "[PERSON_NAME] -- Composer [PERSON_NAME] -- Composer [PERSON_NAME] 00479180618 C…" at bounding box center [284, 131] width 402 height 55
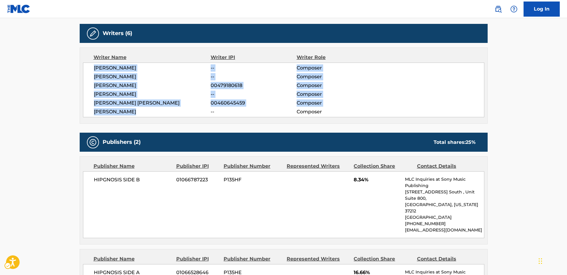
scroll to position [268, 0]
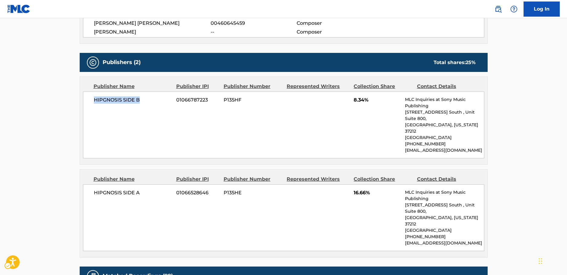
drag, startPoint x: 149, startPoint y: 104, endPoint x: 91, endPoint y: 104, distance: 57.7
click at [91, 104] on div "HIPGNOSIS SIDE B 01066787223 P135HF 8.34% MLC Inquiries at Sony Music Publishin…" at bounding box center [284, 124] width 402 height 67
drag, startPoint x: 155, startPoint y: 181, endPoint x: 86, endPoint y: 186, distance: 68.7
click at [86, 186] on div "HIPGNOSIS SIDE A 01066528646 P135HE 16.66% MLC Inquiries at Sony Music Publishi…" at bounding box center [284, 217] width 402 height 67
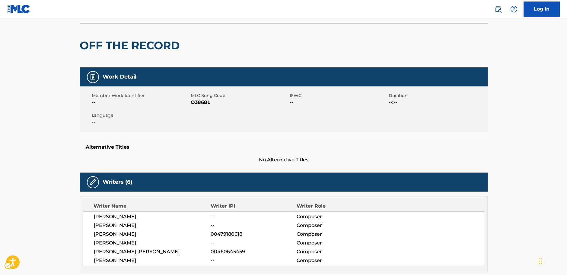
scroll to position [0, 0]
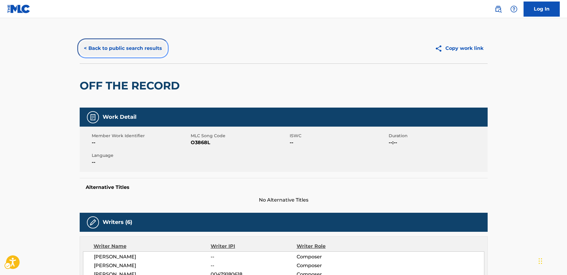
click at [119, 51] on button "< Back to public search results" at bounding box center [123, 48] width 87 height 15
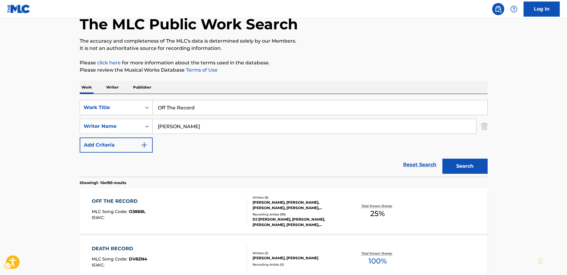
scroll to position [34, 0]
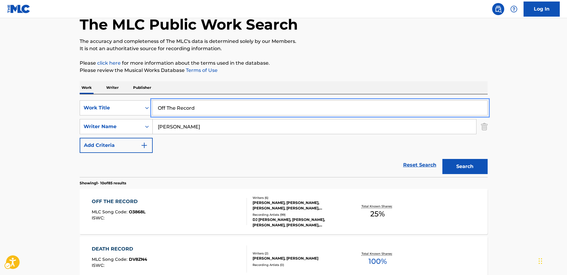
drag, startPoint x: 186, startPoint y: 106, endPoint x: 29, endPoint y: 106, distance: 156.4
paste input "Take A Chance On Me"
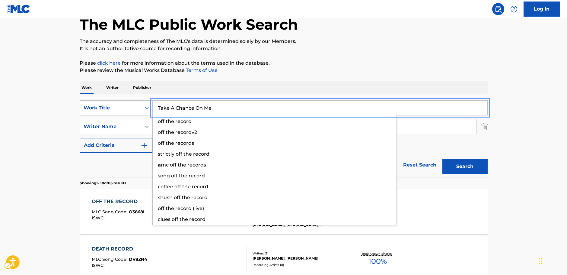
type input "Take A Chance On Me"
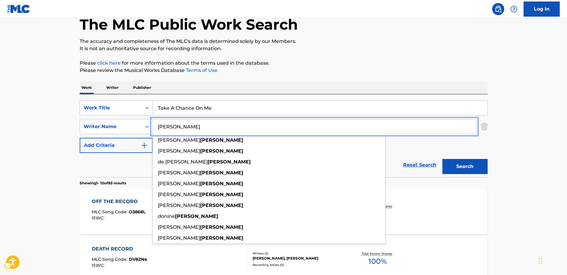
drag, startPoint x: 172, startPoint y: 128, endPoint x: 66, endPoint y: 129, distance: 106.3
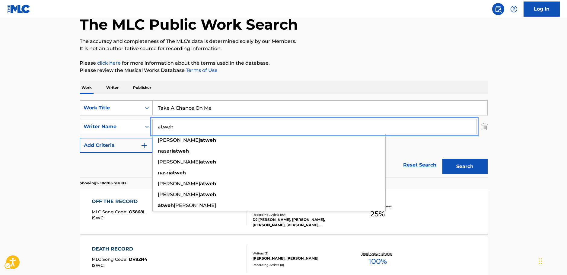
type input "atweh"
click at [459, 165] on button "Search" at bounding box center [465, 166] width 45 height 15
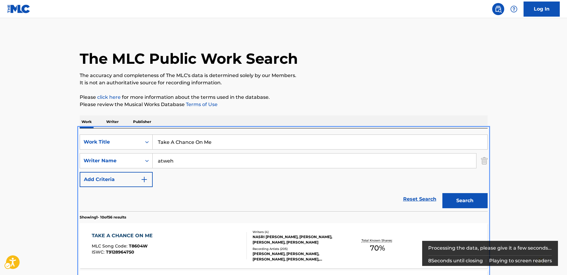
scroll to position [128, 0]
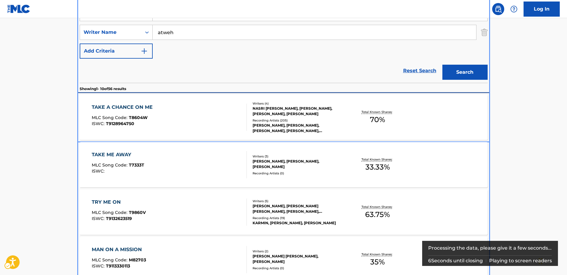
click at [163, 124] on div "TAKE A CHANCE ON ME MLC Song Code : T8604W ISWC : T9128964750" at bounding box center [169, 117] width 155 height 27
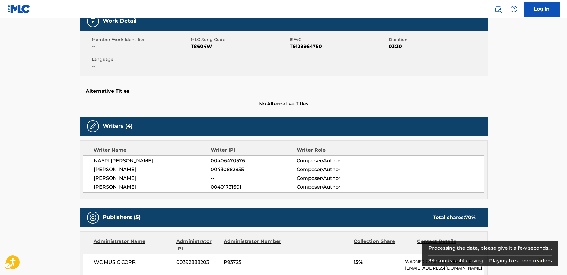
scroll to position [30, 0]
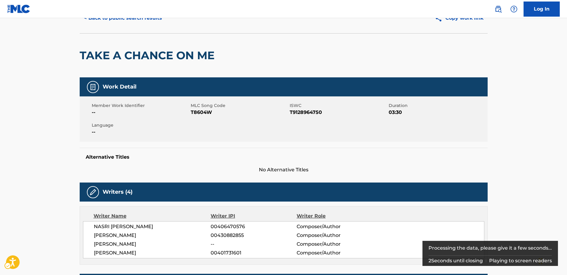
click at [194, 113] on span "MLC Song Code - T8604W" at bounding box center [240, 112] width 98 height 7
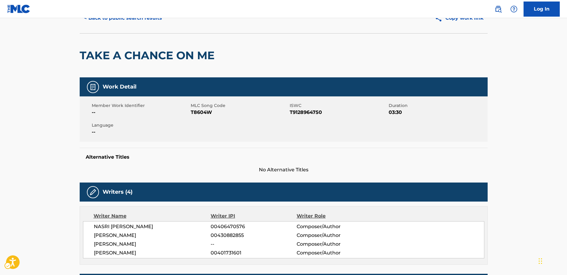
click at [310, 116] on span "ISWC - T9128964750" at bounding box center [339, 112] width 98 height 7
click at [308, 114] on span "ISWC - T9128964750" at bounding box center [339, 112] width 98 height 7
click at [307, 113] on span "ISWC - T9128964750" at bounding box center [339, 112] width 98 height 7
click at [295, 113] on span "ISWC - T9128964750" at bounding box center [339, 112] width 98 height 7
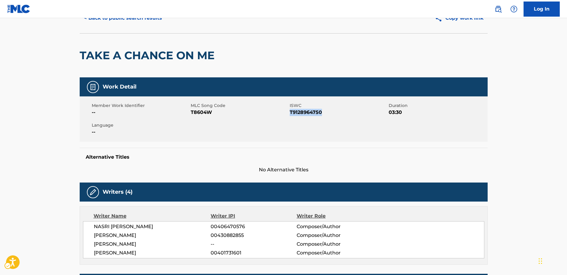
click at [295, 113] on span "ISWC - T9128964750" at bounding box center [339, 112] width 98 height 7
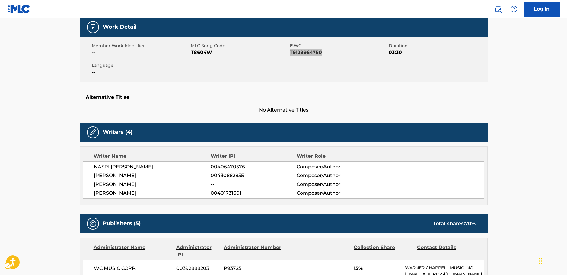
scroll to position [91, 0]
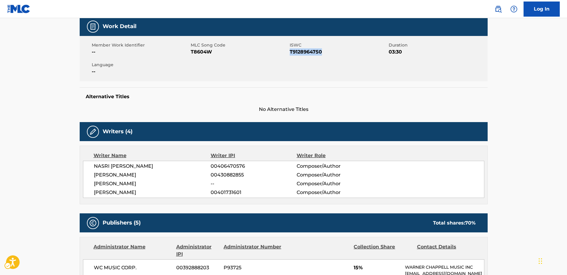
drag, startPoint x: 161, startPoint y: 192, endPoint x: 93, endPoint y: 168, distance: 71.9
click at [93, 168] on div "[PERSON_NAME] 00406470576 Composer/Author [PERSON_NAME] 00430882855 Composer/Au…" at bounding box center [284, 179] width 402 height 37
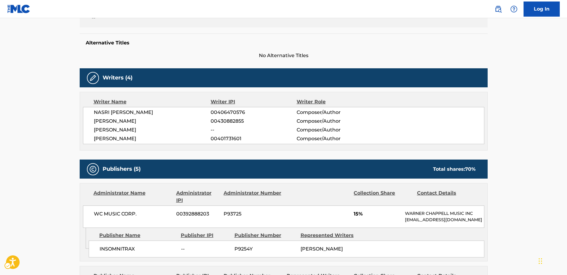
scroll to position [242, 0]
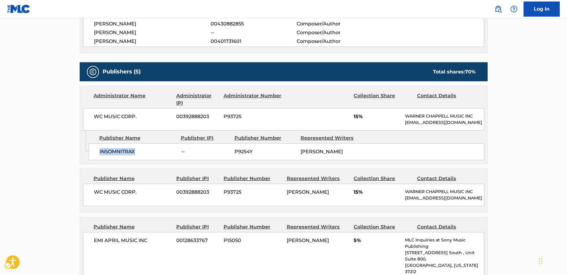
drag, startPoint x: 142, startPoint y: 156, endPoint x: 91, endPoint y: 157, distance: 50.1
click at [91, 157] on div "INSOMNITRAX -- P9254Y [PERSON_NAME]" at bounding box center [287, 151] width 396 height 17
drag, startPoint x: 147, startPoint y: 115, endPoint x: 95, endPoint y: 117, distance: 52.3
click at [95, 117] on span "WC MUSIC CORP." at bounding box center [133, 116] width 78 height 7
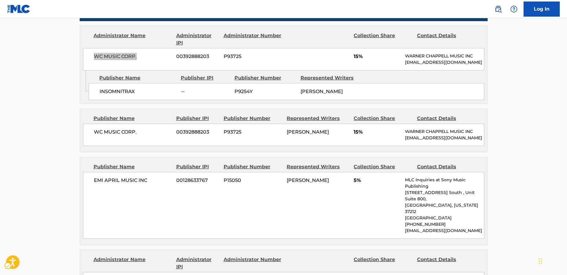
scroll to position [302, 0]
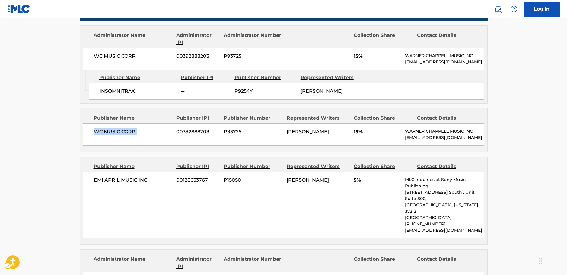
drag, startPoint x: 120, startPoint y: 139, endPoint x: 87, endPoint y: 139, distance: 32.9
click at [87, 139] on div "WC MUSIC CORP. 00392888203 P93725 [PERSON_NAME] 15% [PERSON_NAME] MUSIC INC [EM…" at bounding box center [284, 134] width 402 height 22
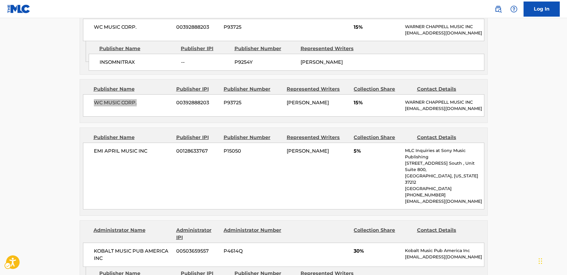
scroll to position [392, 0]
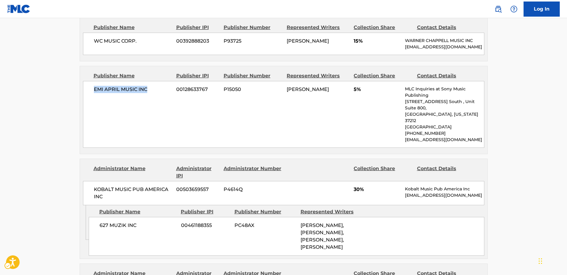
drag, startPoint x: 136, startPoint y: 104, endPoint x: 92, endPoint y: 105, distance: 44.4
click at [92, 105] on div "EMI APRIL MUSIC INC 00128633767 P15050 [PERSON_NAME] 5% MLC Inquiries at Sony M…" at bounding box center [284, 114] width 402 height 67
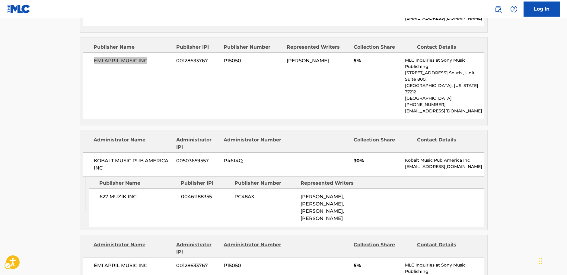
scroll to position [453, 0]
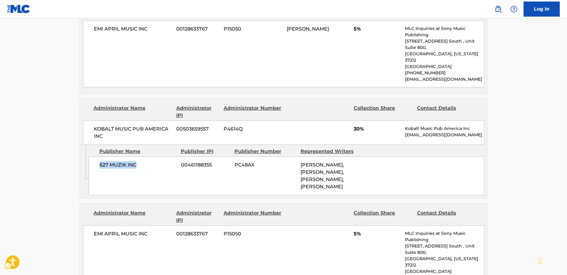
drag, startPoint x: 141, startPoint y: 167, endPoint x: 98, endPoint y: 168, distance: 43.2
click at [98, 168] on div "627 MUZIK INC 00461188355 PC48AX [PERSON_NAME], [PERSON_NAME], [PERSON_NAME], […" at bounding box center [287, 175] width 396 height 39
drag, startPoint x: 104, startPoint y: 137, endPoint x: 15, endPoint y: 147, distance: 89.6
click at [94, 130] on span "KOBALT MUSIC PUB AMERICA INC" at bounding box center [133, 132] width 78 height 14
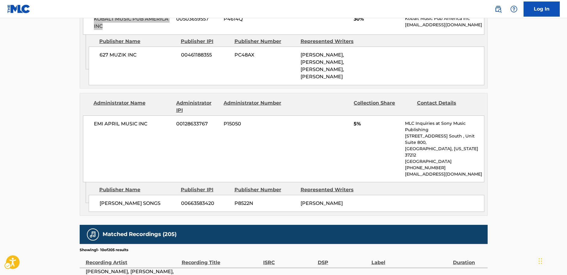
scroll to position [574, 0]
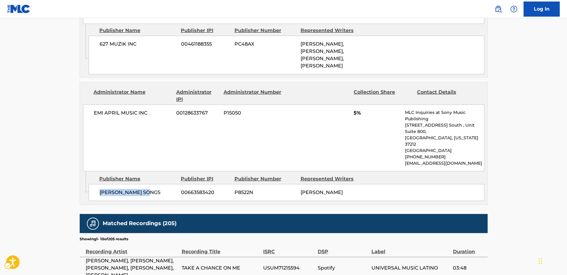
drag, startPoint x: 140, startPoint y: 180, endPoint x: 94, endPoint y: 181, distance: 46.8
click at [94, 184] on div "[PERSON_NAME] SONGS 00663583420 P8522N [PERSON_NAME]" at bounding box center [287, 192] width 396 height 17
drag, startPoint x: 155, startPoint y: 117, endPoint x: 88, endPoint y: 118, distance: 66.4
click at [90, 118] on div "EMI APRIL MUSIC INC 00128633767 P15050 5% MLC Inquiries at Sony Music Publishin…" at bounding box center [284, 137] width 402 height 67
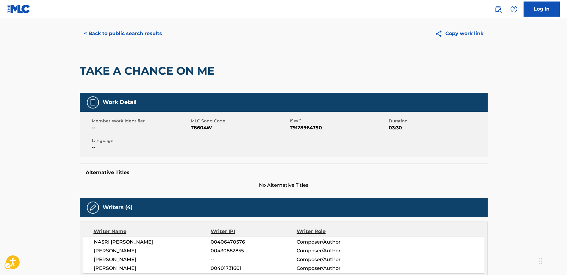
scroll to position [0, 0]
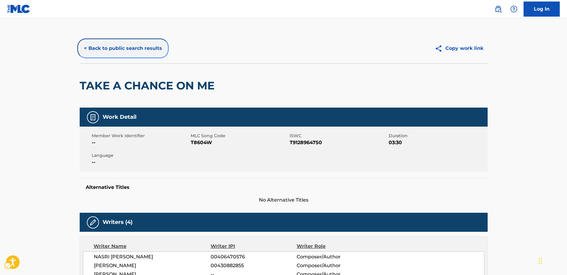
click at [138, 50] on button "< Back to public search results" at bounding box center [123, 48] width 87 height 15
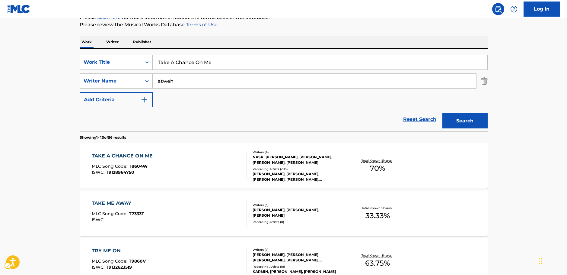
scroll to position [68, 0]
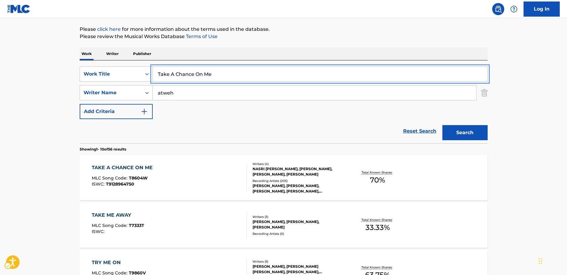
drag, startPoint x: 220, startPoint y: 72, endPoint x: 69, endPoint y: 79, distance: 150.8
paste input "Read All About It"
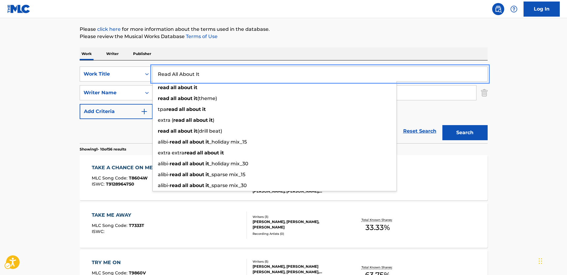
type input "Read All About It"
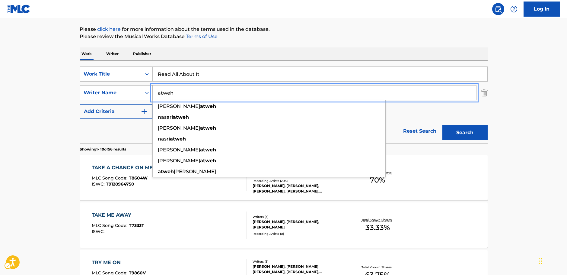
drag, startPoint x: 188, startPoint y: 93, endPoint x: 136, endPoint y: 93, distance: 51.6
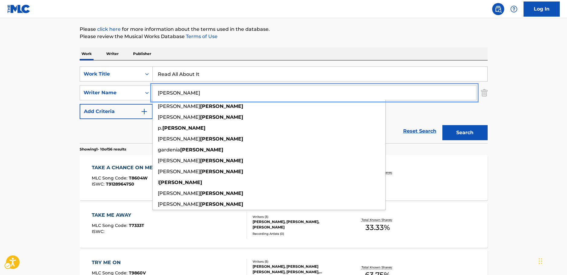
type input "[PERSON_NAME]"
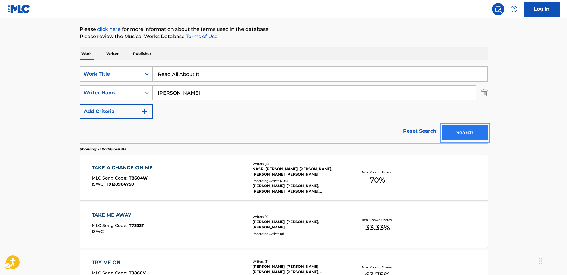
drag, startPoint x: 464, startPoint y: 128, endPoint x: 459, endPoint y: 124, distance: 6.4
click at [464, 129] on button "Search" at bounding box center [465, 132] width 45 height 15
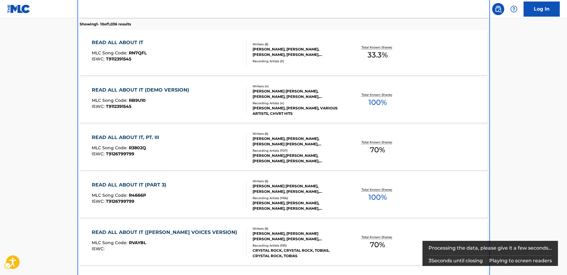
scroll to position [128, 0]
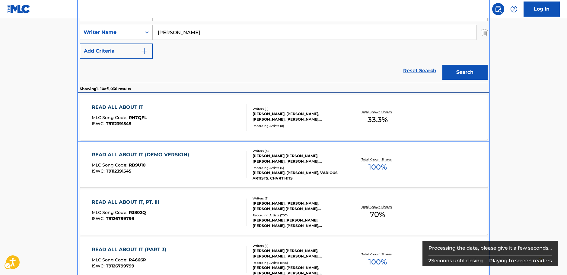
click at [172, 120] on div "READ ALL ABOUT IT MLC Song Code : RN7QFL ISWC : T9112391545" at bounding box center [169, 117] width 155 height 27
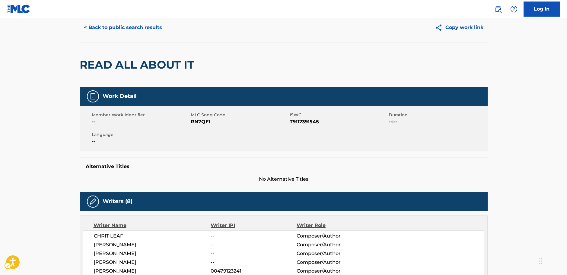
scroll to position [60, 0]
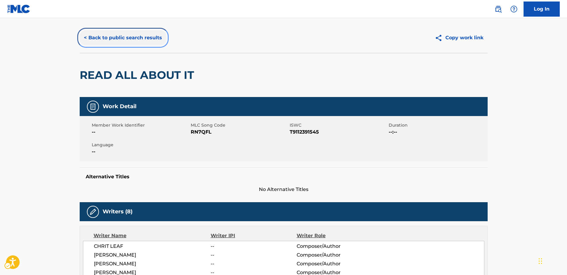
click at [131, 38] on button "< Back to public search results" at bounding box center [123, 37] width 87 height 15
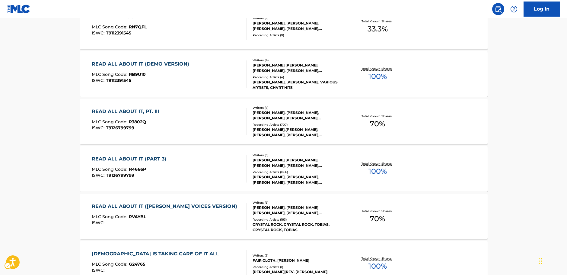
scroll to position [189, 0]
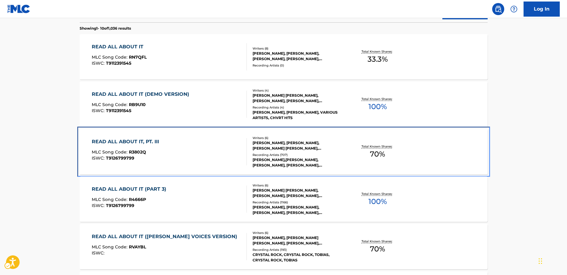
click at [198, 159] on div "READ ALL ABOUT IT, PT. III MLC Song Code : R3802Q ISWC : T9126799799" at bounding box center [169, 151] width 155 height 27
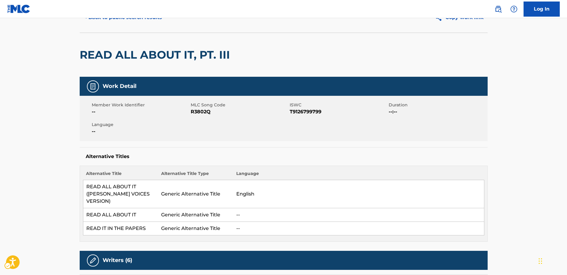
scroll to position [30, 0]
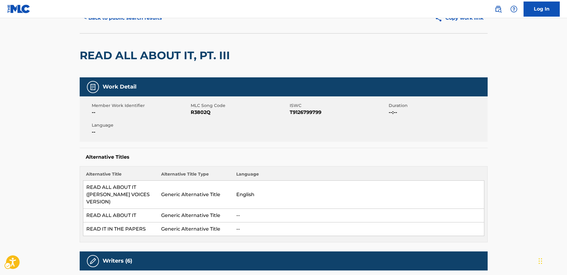
click at [203, 114] on span "MLC Song Code - R3802Q" at bounding box center [240, 112] width 98 height 7
click at [315, 111] on span "ISWC - T9126799799" at bounding box center [339, 112] width 98 height 7
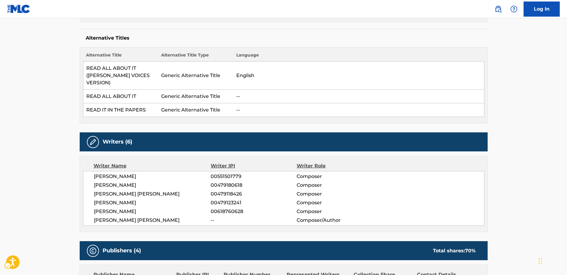
scroll to position [151, 0]
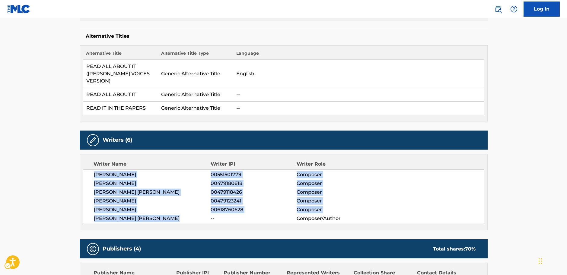
drag, startPoint x: 184, startPoint y: 218, endPoint x: 153, endPoint y: 134, distance: 89.6
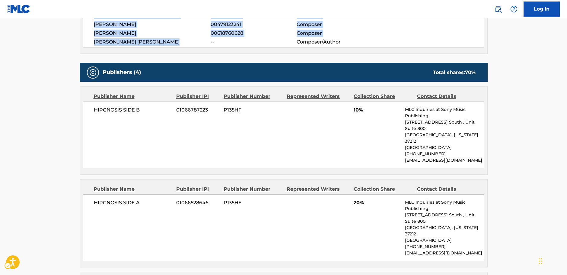
scroll to position [362, 0]
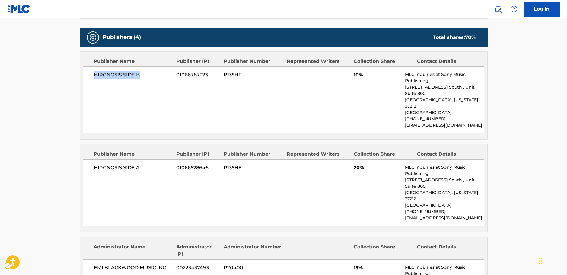
drag, startPoint x: 125, startPoint y: 79, endPoint x: 88, endPoint y: 78, distance: 36.8
click at [88, 78] on div "HIPGNOSIS SIDE B 01066787223 P135HF 10% MLC Inquiries at Sony Music Publishing …" at bounding box center [284, 99] width 402 height 67
drag, startPoint x: 153, startPoint y: 155, endPoint x: 77, endPoint y: 158, distance: 75.9
click at [92, 159] on div "HIPGNOSIS SIDE A 01066528646 P135HE 20% MLC Inquiries at Sony Music Publishing …" at bounding box center [284, 192] width 402 height 67
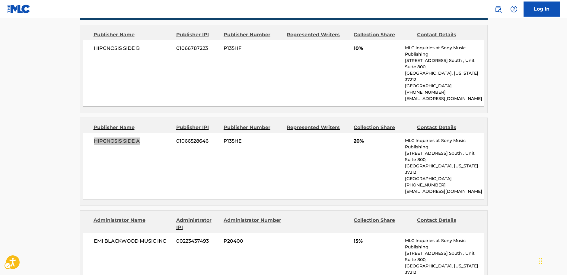
scroll to position [453, 0]
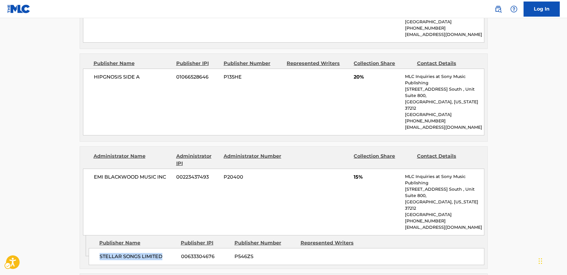
drag, startPoint x: 167, startPoint y: 217, endPoint x: 98, endPoint y: 216, distance: 69.1
click at [98, 248] on div "STELLAR SONGS LIMITED 00633304676 P546ZS" at bounding box center [287, 256] width 396 height 17
drag, startPoint x: 169, startPoint y: 153, endPoint x: 94, endPoint y: 152, distance: 75.2
click at [94, 173] on span "EMI BLACKWOOD MUSIC INC" at bounding box center [133, 176] width 78 height 7
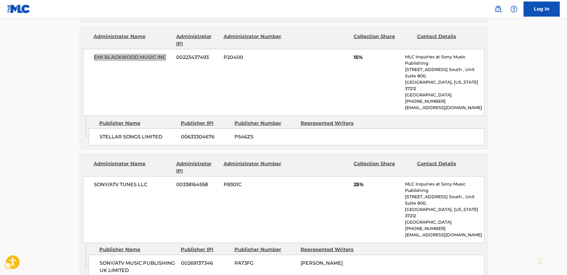
scroll to position [574, 0]
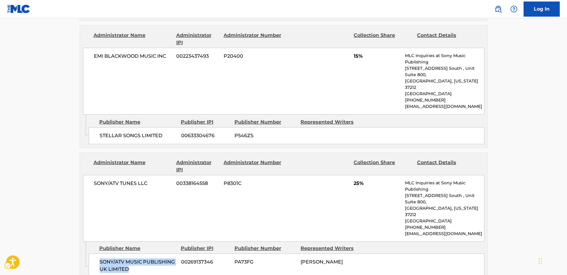
drag, startPoint x: 117, startPoint y: 217, endPoint x: 104, endPoint y: 207, distance: 16.1
click at [101, 253] on div "SONY/ATV MUSIC PUBLISHING UK LIMITED 00269137346 PA73FG [PERSON_NAME]" at bounding box center [287, 265] width 396 height 24
drag, startPoint x: 130, startPoint y: 147, endPoint x: 89, endPoint y: 147, distance: 40.8
click at [89, 175] on div "SONY/ATV TUNES LLC 00338164558 P8301C 25% MLC Inquiries at Sony Music Publishin…" at bounding box center [284, 208] width 402 height 67
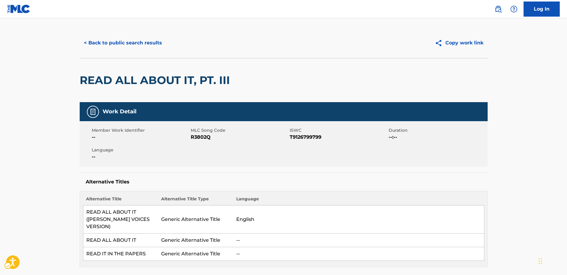
scroll to position [0, 0]
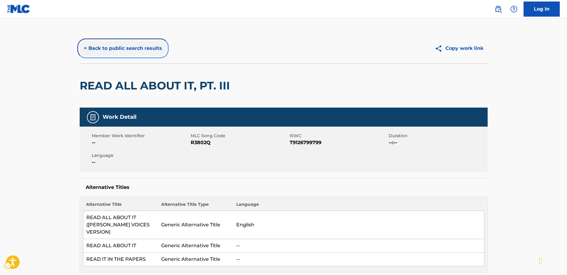
drag, startPoint x: 120, startPoint y: 48, endPoint x: 11, endPoint y: 88, distance: 116.0
click at [120, 48] on button "< Back to public search results" at bounding box center [123, 48] width 87 height 15
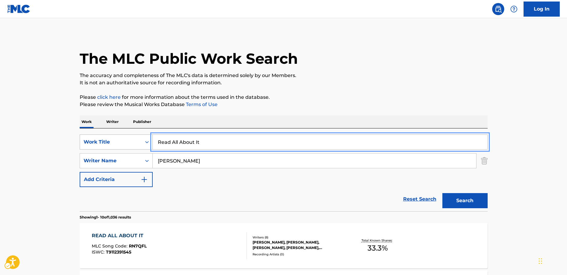
drag, startPoint x: 209, startPoint y: 141, endPoint x: 132, endPoint y: 142, distance: 76.4
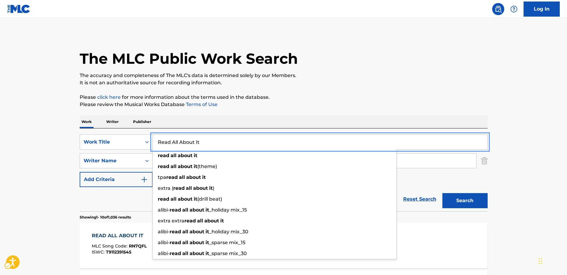
paste input "Down For Whatever"
type input "Down For Whatever"
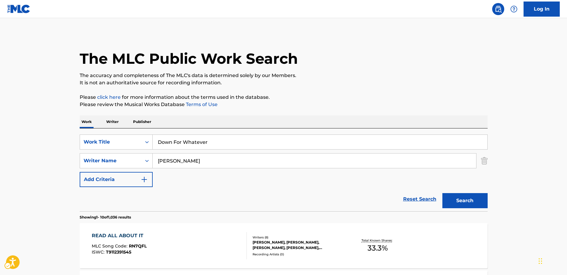
drag, startPoint x: 56, startPoint y: 135, endPoint x: 69, endPoint y: 139, distance: 13.9
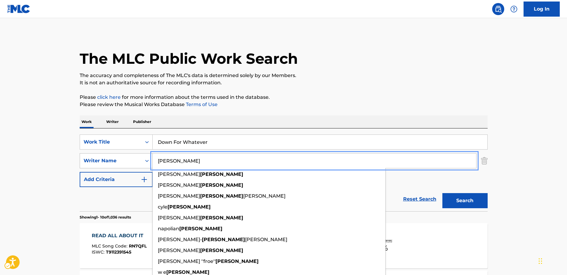
drag, startPoint x: 142, startPoint y: 161, endPoint x: 98, endPoint y: 160, distance: 44.4
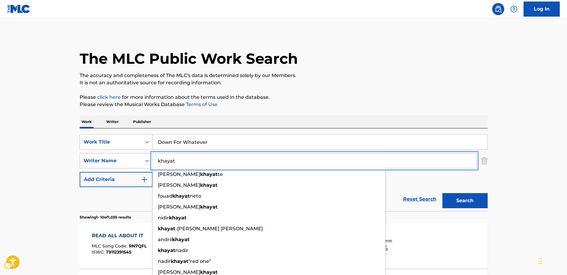
type input "khayat"
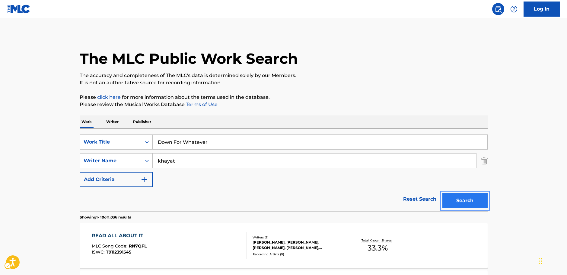
click at [456, 204] on button "Search" at bounding box center [465, 200] width 45 height 15
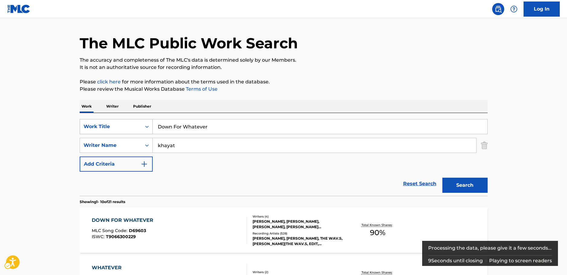
scroll to position [30, 0]
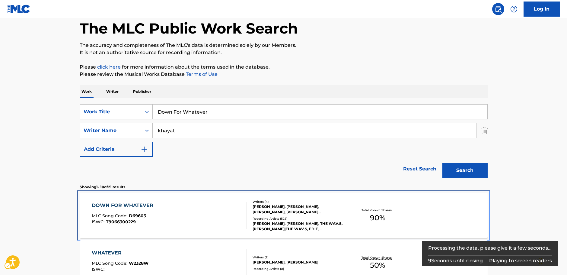
click at [168, 211] on div "DOWN FOR WHATEVER MLC Song Code : D69603 ISWC : T9066300229" at bounding box center [169, 215] width 155 height 27
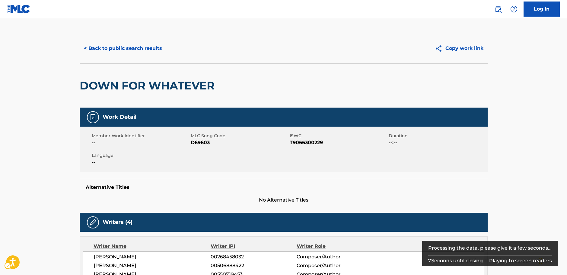
click at [203, 143] on span "MLC Song Code - D69603" at bounding box center [240, 142] width 98 height 7
click at [303, 142] on span "ISWC - T9066300229" at bounding box center [339, 142] width 98 height 7
click at [302, 142] on span "ISWC - T9066300229" at bounding box center [339, 142] width 98 height 7
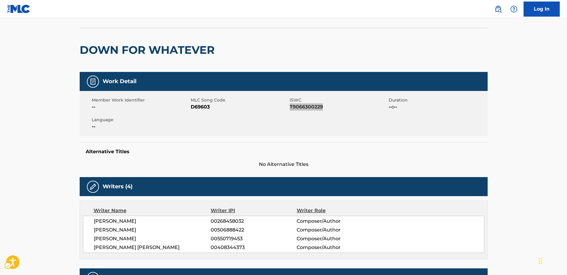
scroll to position [91, 0]
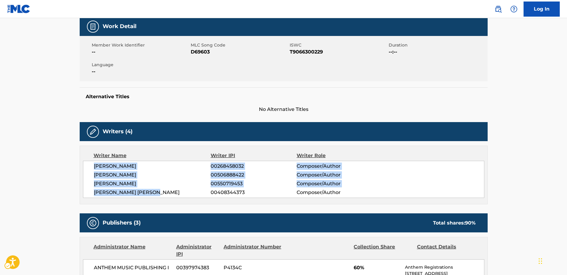
drag, startPoint x: 163, startPoint y: 191, endPoint x: 93, endPoint y: 168, distance: 73.9
click at [93, 168] on div "[PERSON_NAME] 00268458032 Composer/Author [PERSON_NAME] 00506888422 Composer/Au…" at bounding box center [284, 179] width 402 height 37
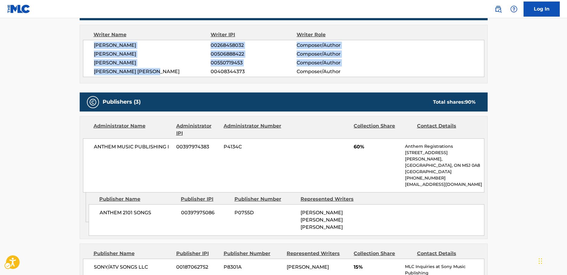
scroll to position [242, 0]
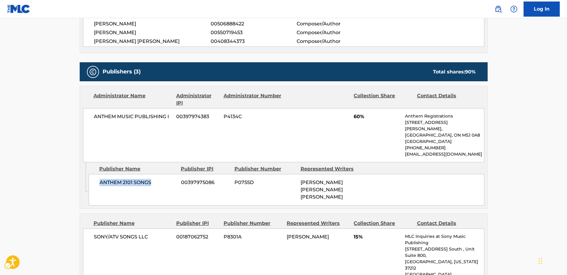
drag, startPoint x: 163, startPoint y: 190, endPoint x: 100, endPoint y: 193, distance: 62.8
click at [100, 193] on div "ANTHEM 2101 SONGS 00397975086 P0755D [PERSON_NAME] [PERSON_NAME] [PERSON_NAME]" at bounding box center [287, 189] width 396 height 31
drag, startPoint x: 172, startPoint y: 116, endPoint x: 89, endPoint y: 115, distance: 83.0
click at [89, 115] on div "ANTHEM MUSIC PUBLISHING I 00397974383 P4134C 60% Anthem Registrations [STREET_A…" at bounding box center [284, 135] width 402 height 54
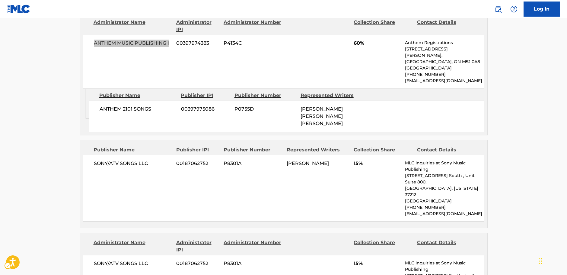
scroll to position [332, 0]
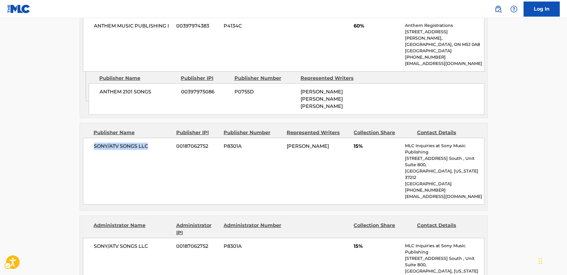
drag, startPoint x: 133, startPoint y: 156, endPoint x: 94, endPoint y: 155, distance: 38.3
click at [94, 150] on span "SONY/ATV SONGS LLC" at bounding box center [133, 145] width 78 height 7
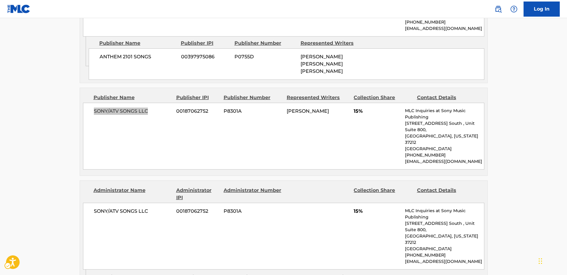
scroll to position [423, 0]
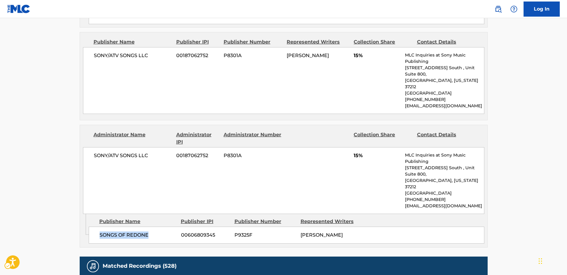
drag, startPoint x: 127, startPoint y: 217, endPoint x: 96, endPoint y: 218, distance: 31.7
click at [96, 226] on div "SONGS OF REDONE 00606809345 P9325F [PERSON_NAME]" at bounding box center [287, 234] width 396 height 17
drag, startPoint x: 150, startPoint y: 151, endPoint x: 15, endPoint y: 165, distance: 135.7
click at [93, 152] on div "SONY/ATV SONGS LLC 00187062752 P8301A 15% MLC Inquiries at Sony Music Publishin…" at bounding box center [284, 180] width 402 height 67
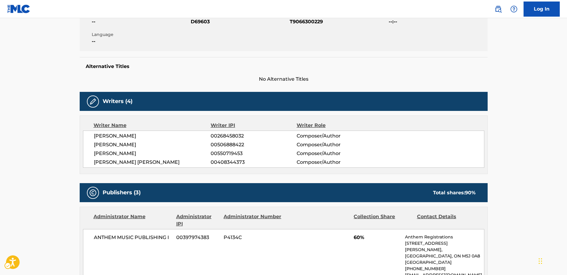
scroll to position [0, 0]
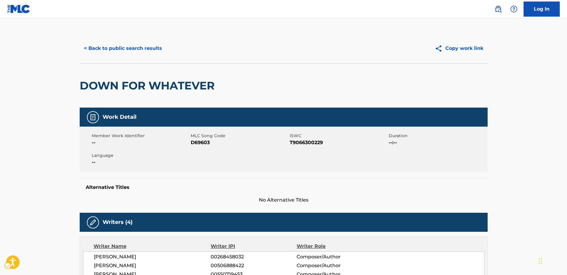
drag, startPoint x: 48, startPoint y: 107, endPoint x: 57, endPoint y: 108, distance: 8.5
drag, startPoint x: 140, startPoint y: 51, endPoint x: 8, endPoint y: 95, distance: 138.6
click at [140, 51] on button "< Back to public search results" at bounding box center [123, 48] width 87 height 15
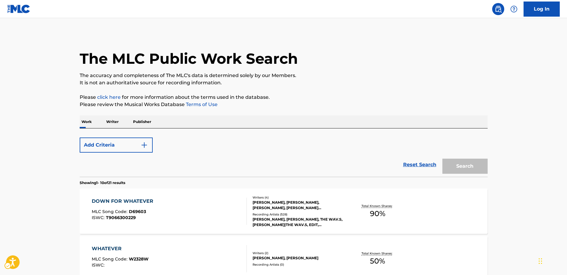
scroll to position [30, 0]
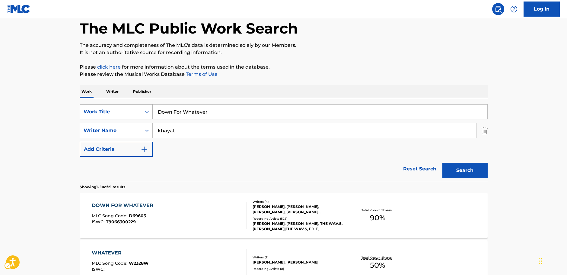
click at [149, 111] on icon "Search Form" at bounding box center [147, 112] width 6 height 6
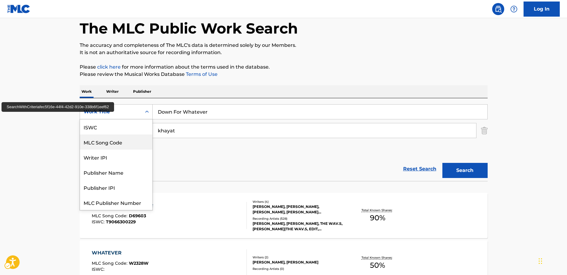
scroll to position [15, 0]
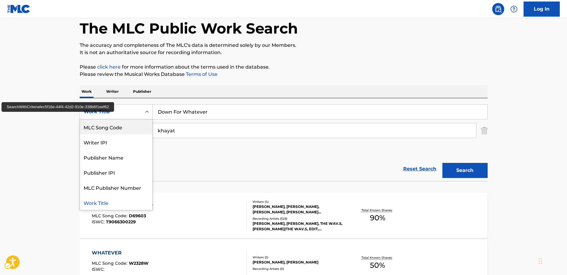
click at [121, 130] on div "MLC Song Code" at bounding box center [116, 126] width 72 height 15
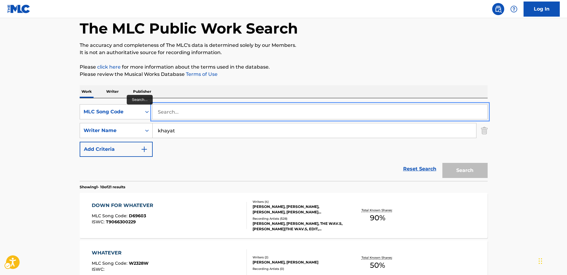
paste input "A06862"
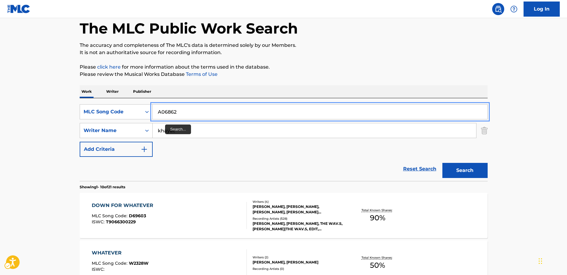
type input "A06862"
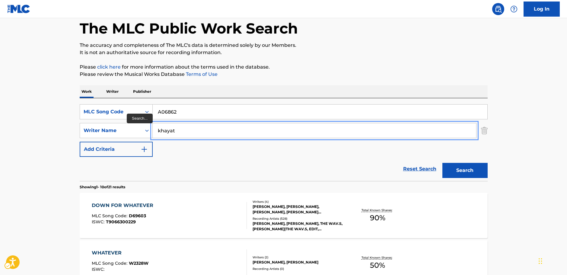
drag, startPoint x: 165, startPoint y: 132, endPoint x: 163, endPoint y: 137, distance: 5.4
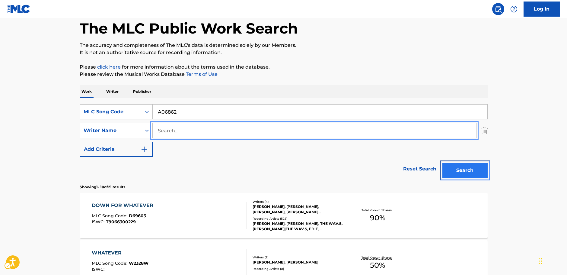
click at [469, 170] on button "Search" at bounding box center [465, 170] width 45 height 15
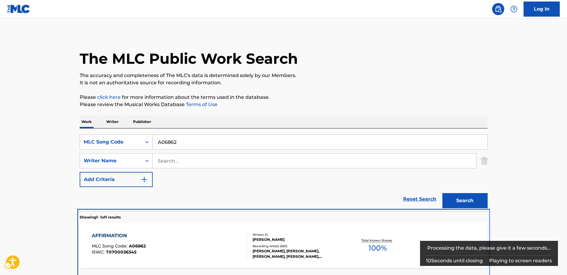
scroll to position [22, 0]
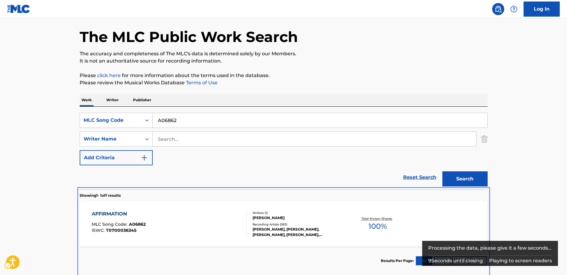
click at [176, 247] on section "Results Per Page: 10 25 50 100" at bounding box center [284, 260] width 408 height 28
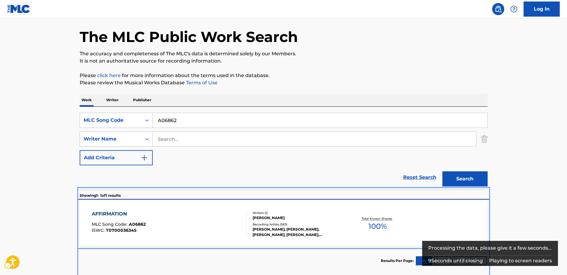
click at [166, 226] on div "AFFIRMATION MLC Song Code : A06862 ISWC : T0700036345" at bounding box center [169, 223] width 155 height 27
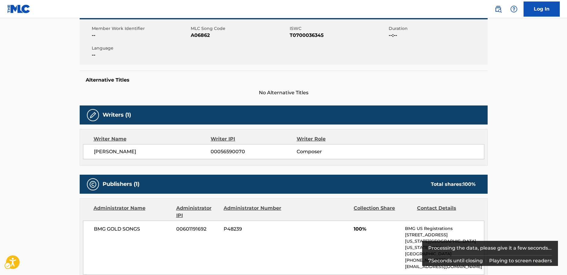
scroll to position [33, 0]
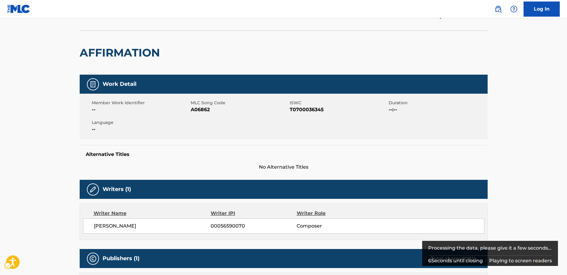
click at [301, 112] on span "ISWC - T0700036345" at bounding box center [339, 109] width 98 height 7
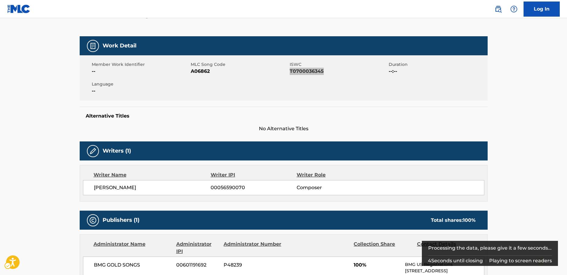
scroll to position [154, 0]
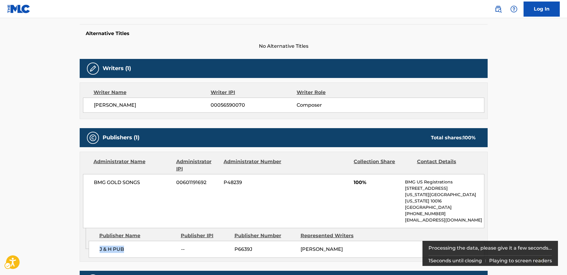
drag, startPoint x: 112, startPoint y: 245, endPoint x: 91, endPoint y: 242, distance: 21.4
click at [96, 244] on div "J & H PUB -- P6639J [PERSON_NAME]" at bounding box center [287, 249] width 396 height 17
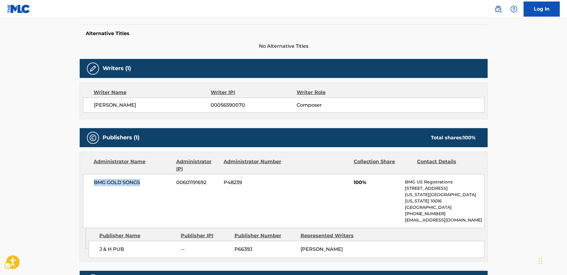
drag, startPoint x: 124, startPoint y: 184, endPoint x: 87, endPoint y: 185, distance: 37.1
click at [92, 185] on div "BMG GOLD SONGS 00601191692 P48239 100% BMG US Registrations [STREET_ADDRESS][US…" at bounding box center [284, 201] width 402 height 54
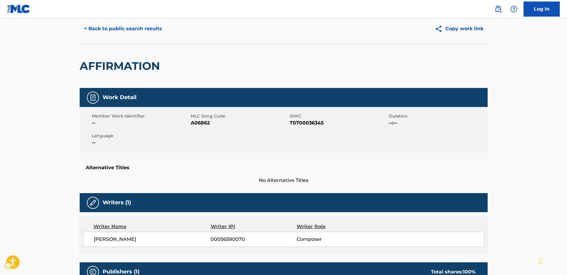
scroll to position [0, 0]
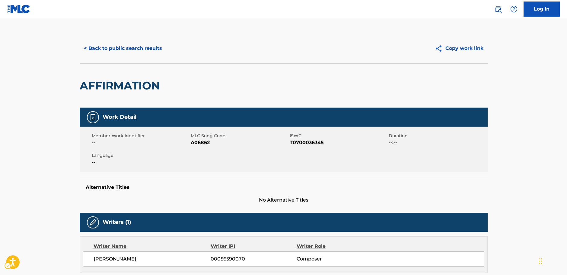
click at [128, 52] on button "< Back to public search results" at bounding box center [123, 48] width 87 height 15
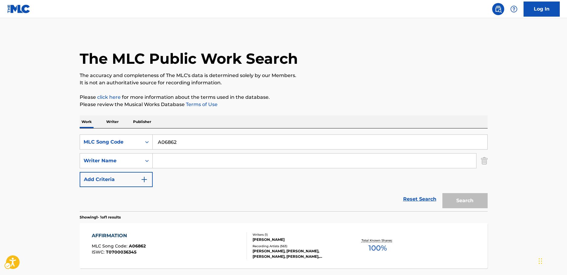
scroll to position [19, 0]
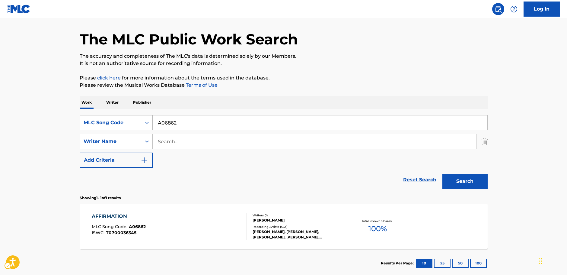
click at [145, 124] on icon "Search Form" at bounding box center [147, 123] width 6 height 6
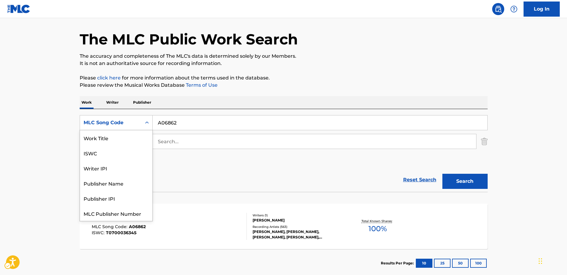
scroll to position [0, 0]
click at [110, 140] on div "Work Title" at bounding box center [116, 137] width 72 height 15
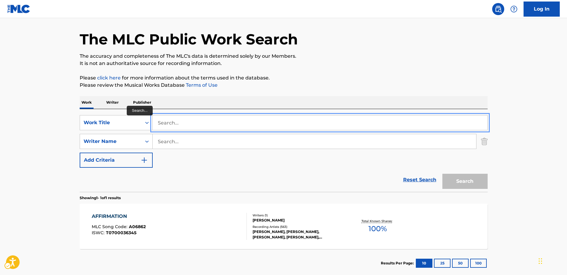
paste input "Jealous Type"
type input "Jealous Type"
drag, startPoint x: 39, startPoint y: 127, endPoint x: 49, endPoint y: 129, distance: 10.4
click at [39, 127] on main "The MLC Public Work Search The accuracy and completeness of The MLC's data is d…" at bounding box center [283, 139] width 567 height 281
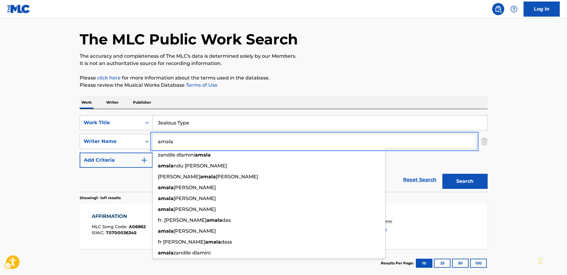
type input "amala"
click at [456, 176] on button "Search" at bounding box center [465, 181] width 45 height 15
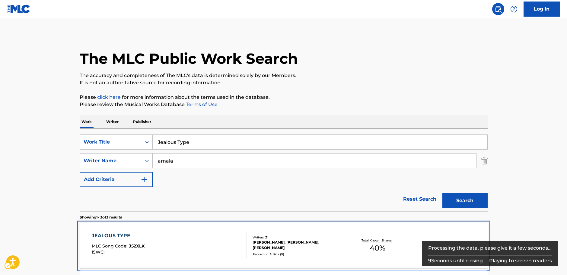
click at [203, 236] on div "JEALOUS TYPE MLC Song Code : J52XLK ISWC :" at bounding box center [169, 245] width 155 height 27
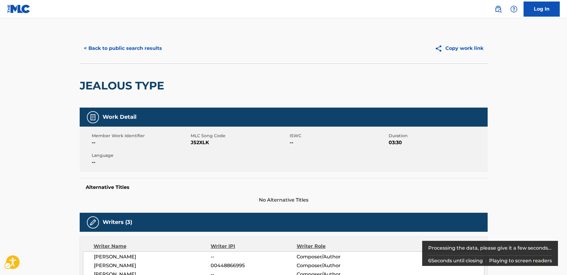
click at [203, 142] on span "MLC Song Code - J52XLK" at bounding box center [240, 142] width 98 height 7
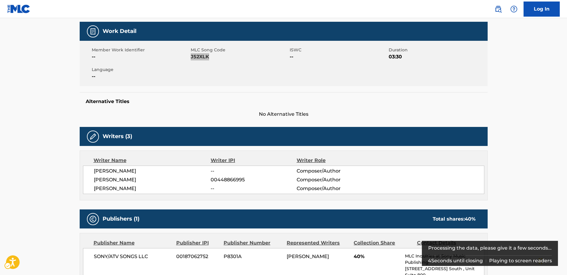
scroll to position [91, 0]
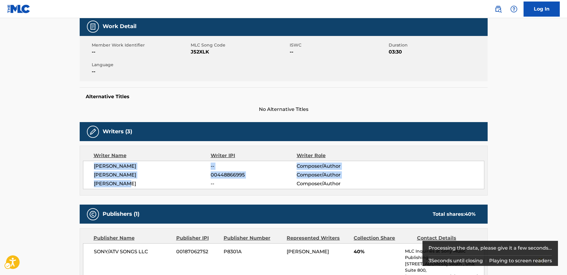
drag, startPoint x: 134, startPoint y: 184, endPoint x: 89, endPoint y: 170, distance: 47.2
click at [89, 170] on div "[PERSON_NAME] -- Composer/Author [PERSON_NAME] 00448866995 Composer/Author [PER…" at bounding box center [284, 175] width 402 height 28
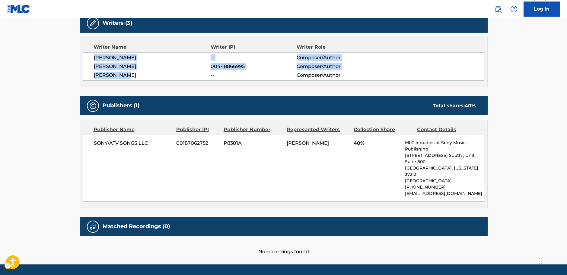
scroll to position [205, 0]
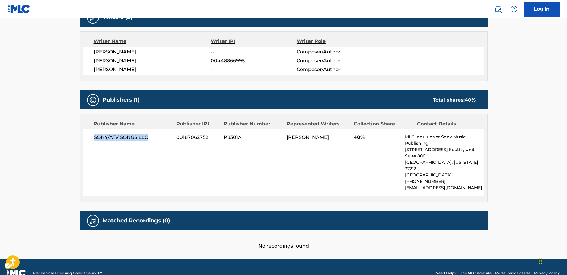
drag, startPoint x: 91, startPoint y: 134, endPoint x: 76, endPoint y: 137, distance: 14.7
click at [84, 135] on div "SONY/ATV SONGS LLC 00187062752 P8301A [PERSON_NAME] 40% MLC Inquiries at Sony M…" at bounding box center [284, 162] width 402 height 67
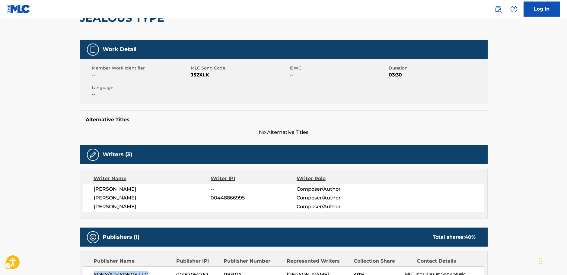
scroll to position [0, 0]
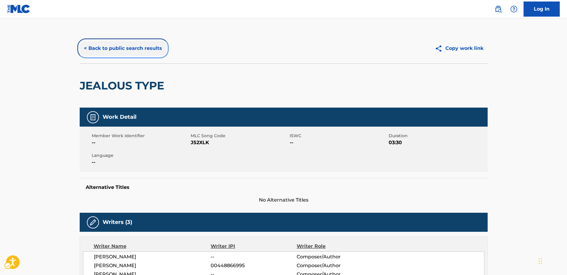
click at [133, 53] on button "< Back to public search results" at bounding box center [123, 48] width 87 height 15
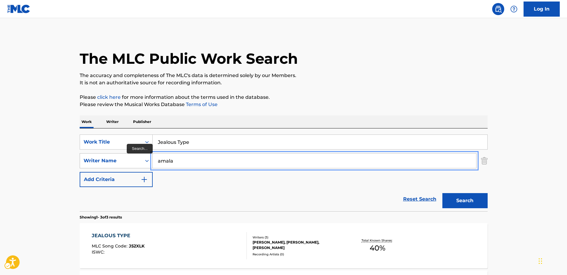
drag, startPoint x: 162, startPoint y: 163, endPoint x: 139, endPoint y: 160, distance: 23.4
paste input "[PERSON_NAME]"
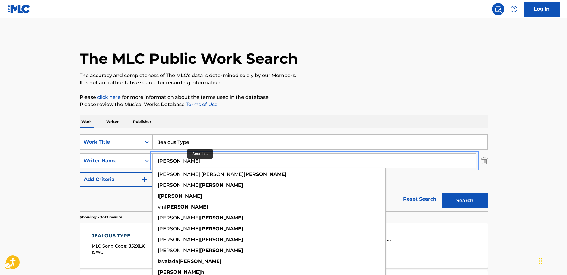
type input "[PERSON_NAME]"
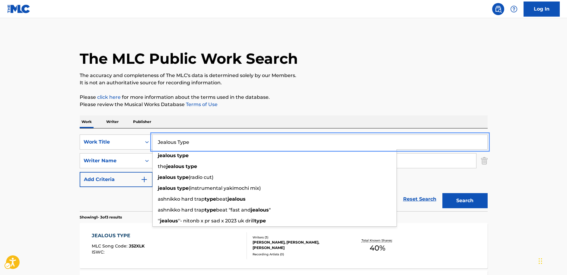
paste input "They Wanna Have Fun"
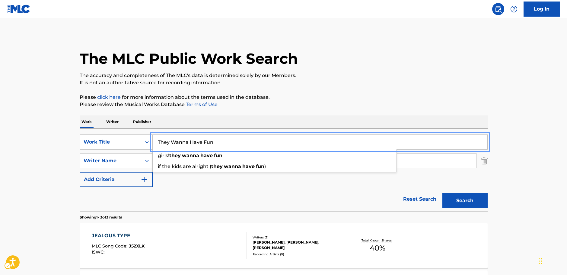
type input "They Wanna Have Fun"
click at [456, 200] on button "Search" at bounding box center [465, 200] width 45 height 15
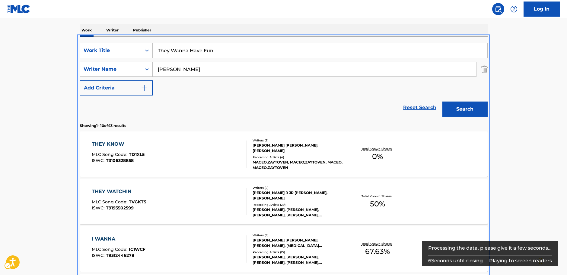
scroll to position [90, 0]
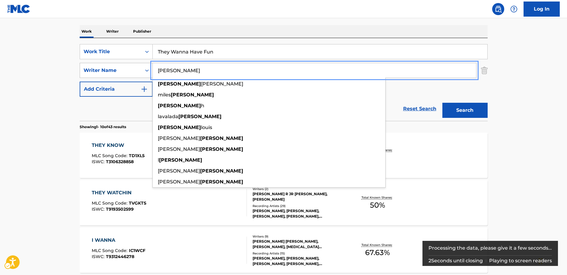
drag, startPoint x: 172, startPoint y: 69, endPoint x: 140, endPoint y: 69, distance: 32.6
click at [130, 67] on div "SearchWithCriteria47702b25-77e8-4500-8f04-269c0fe227db Writer Name [PERSON_NAME…" at bounding box center [284, 70] width 408 height 15
paste input "Lakeem"
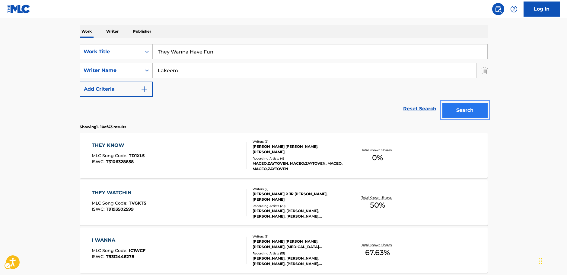
click at [480, 109] on button "Search" at bounding box center [465, 110] width 45 height 15
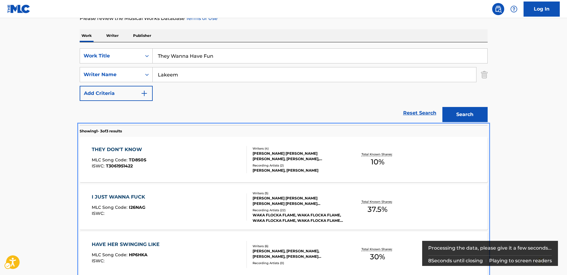
scroll to position [26, 0]
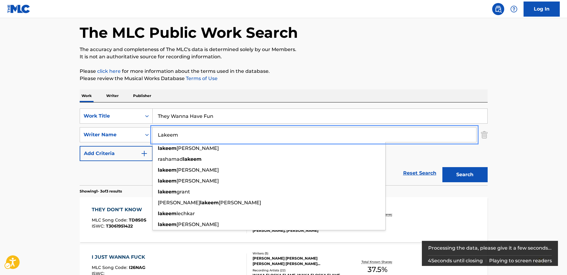
drag, startPoint x: 155, startPoint y: 130, endPoint x: 189, endPoint y: 138, distance: 34.6
click at [141, 130] on div "SearchWithCriteria47702b25-77e8-4500-8f04-269c0fe227db Writer Name [GEOGRAPHIC_…" at bounding box center [284, 134] width 408 height 15
paste input "[PERSON_NAME]"
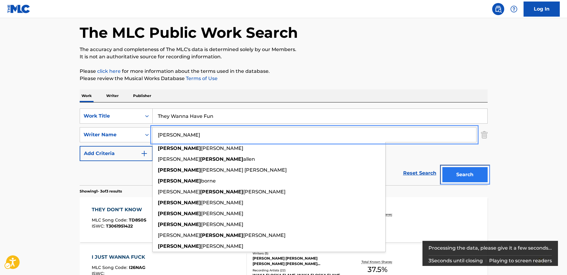
click at [471, 178] on button "Search" at bounding box center [465, 174] width 45 height 15
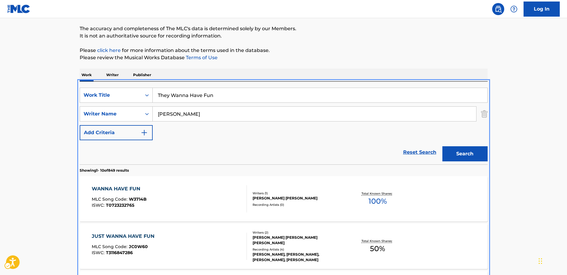
scroll to position [0, 0]
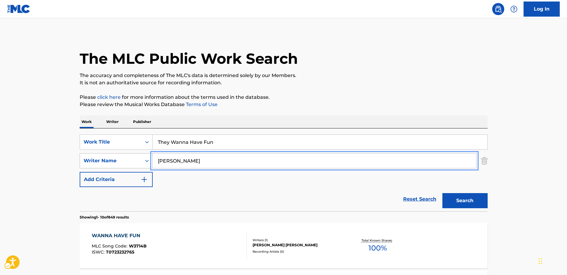
drag, startPoint x: 175, startPoint y: 159, endPoint x: 146, endPoint y: 162, distance: 28.5
click at [148, 162] on div "SearchWithCriteria47702b25-77e8-4500-8f04-269c0fe227db Writer Name [PERSON_NAME]" at bounding box center [284, 160] width 408 height 15
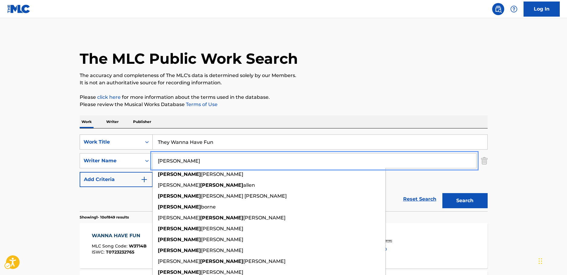
paste input "[PERSON_NAME]"
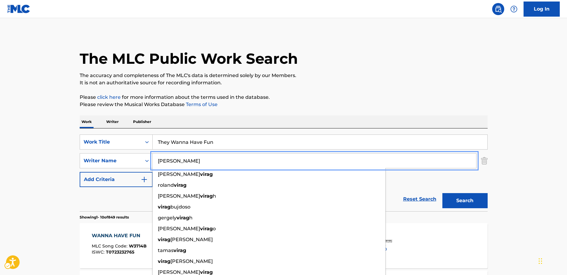
type input "[PERSON_NAME]"
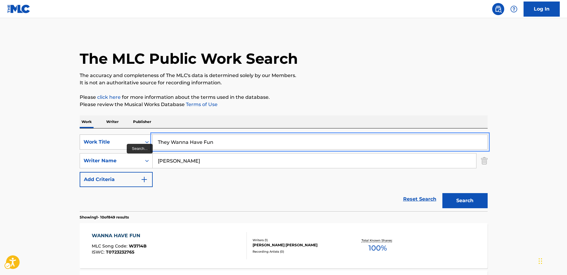
drag, startPoint x: 165, startPoint y: 141, endPoint x: 138, endPoint y: 140, distance: 27.2
click at [138, 140] on div "SearchWithCriteria0d439351-be14-4494-a158-689bc022f389 Work Title They Wanna Ha…" at bounding box center [284, 141] width 408 height 15
paste input "Kaun Kehte [PERSON_NAME] Aate Nahi"
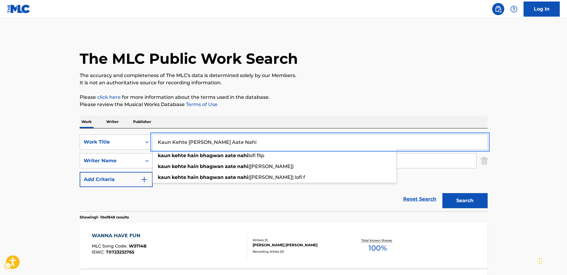
type input "Kaun Kehte [PERSON_NAME] Aate Nahi"
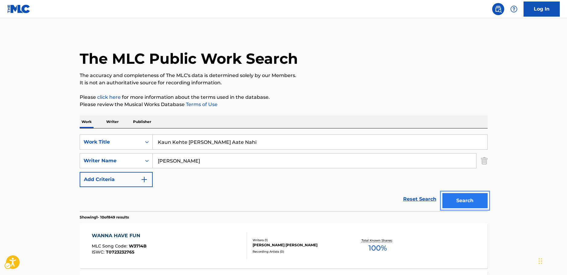
click at [480, 202] on button "Search" at bounding box center [465, 200] width 45 height 15
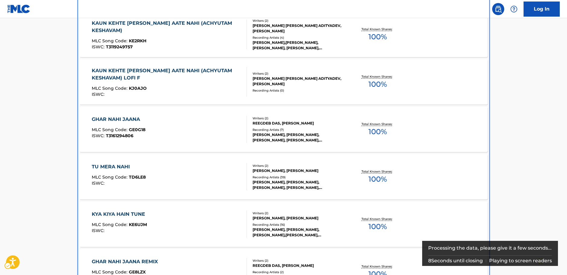
scroll to position [120, 0]
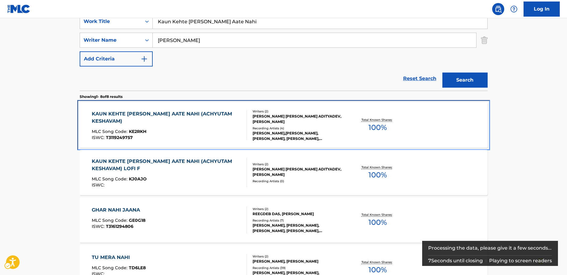
click at [187, 123] on div "KAUN KEHTE [PERSON_NAME] AATE NAHI (ACHYUTAM KESHAVAM)" at bounding box center [167, 117] width 150 height 14
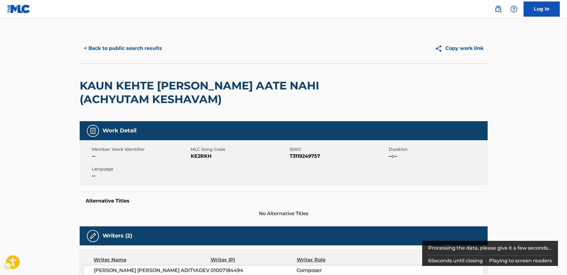
click at [205, 155] on span "MLC Song Code - KE2RKH" at bounding box center [240, 155] width 98 height 7
click at [297, 155] on span "ISWC - T3119249757" at bounding box center [339, 155] width 98 height 7
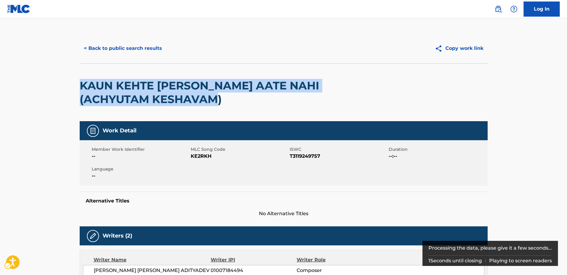
drag, startPoint x: 197, startPoint y: 97, endPoint x: 69, endPoint y: 86, distance: 129.4
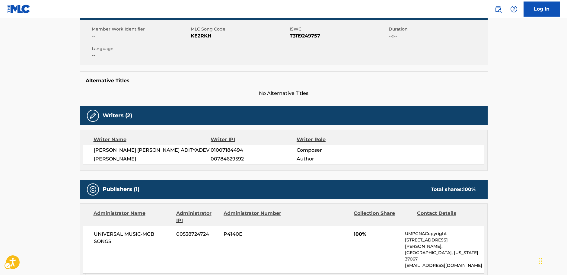
scroll to position [121, 0]
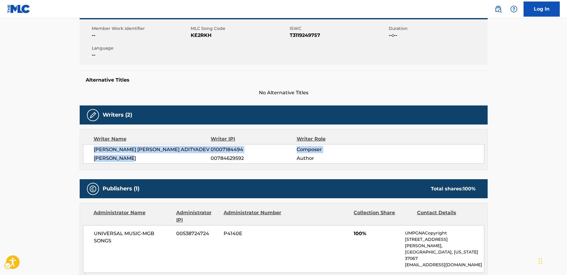
drag, startPoint x: 141, startPoint y: 155, endPoint x: 93, endPoint y: 150, distance: 48.2
click at [93, 150] on div "[PERSON_NAME] [PERSON_NAME] ADITYADEV 01007184494 Composer [PERSON_NAME] 007846…" at bounding box center [284, 154] width 402 height 20
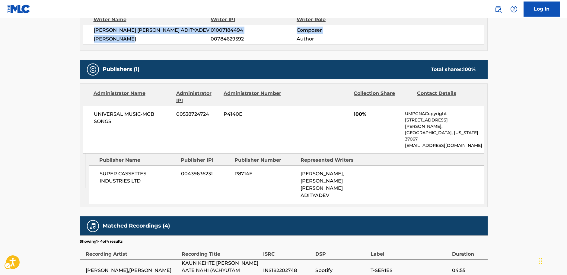
scroll to position [242, 0]
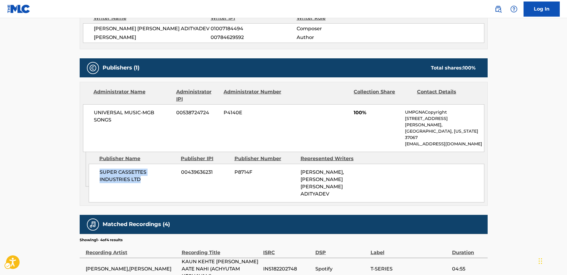
drag, startPoint x: 133, startPoint y: 165, endPoint x: 100, endPoint y: 160, distance: 33.3
click at [100, 168] on span "SUPER CASSETTES INDUSTRIES LTD" at bounding box center [138, 175] width 77 height 14
drag, startPoint x: 118, startPoint y: 121, endPoint x: 93, endPoint y: 112, distance: 26.5
click at [93, 112] on div "UNIVERSAL MUSIC-MGB SONGS 00538724724 P4140E 100% UMPGNACopyright [STREET_ADDRE…" at bounding box center [284, 128] width 402 height 48
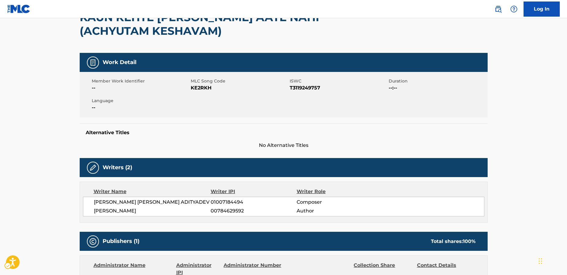
scroll to position [0, 0]
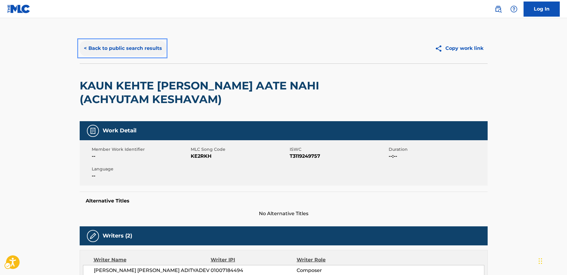
click at [131, 51] on button "< Back to public search results" at bounding box center [123, 48] width 87 height 15
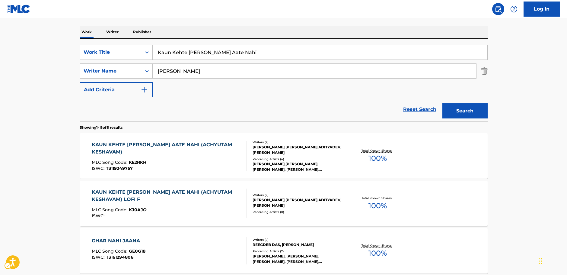
scroll to position [60, 0]
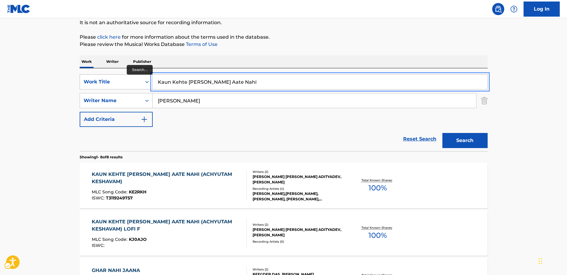
drag, startPoint x: 264, startPoint y: 85, endPoint x: 92, endPoint y: 83, distance: 172.1
paste input "Rose Colored Glasses"
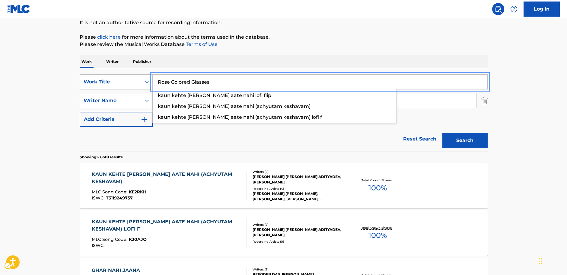
type input "Rose Colored Glasses"
click at [78, 98] on div "The MLC Public Work Search The accuracy and completeness of The MLC's data is d…" at bounding box center [283, 270] width 423 height 595
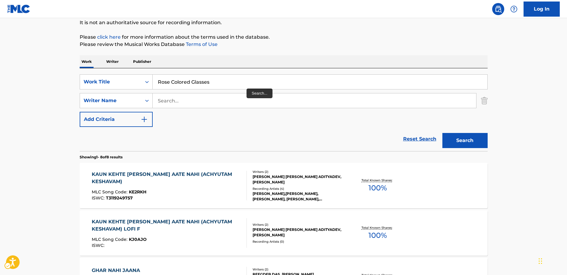
scroll to position [30, 0]
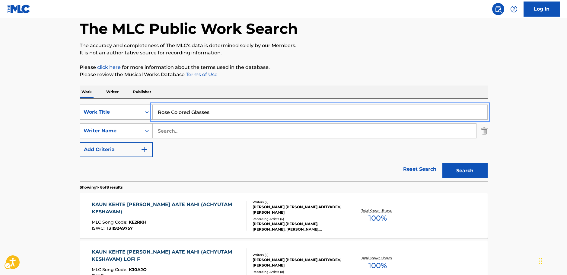
drag, startPoint x: 119, startPoint y: 118, endPoint x: 106, endPoint y: 117, distance: 12.4
click at [106, 117] on div "SearchWithCriteria0d439351-be14-4494-a158-689bc022f389 Work Title Rose Colored …" at bounding box center [284, 111] width 408 height 15
paste input "[PERSON_NAME] Takalluf Hai"
type input "[PERSON_NAME] Takalluf Hai"
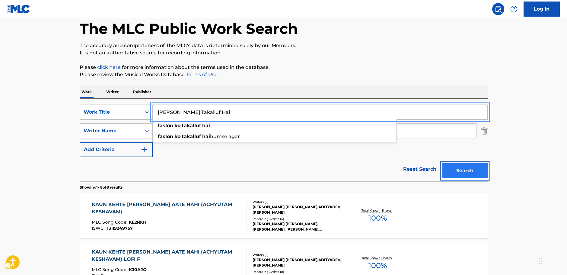
click at [470, 170] on button "Search" at bounding box center [465, 170] width 45 height 15
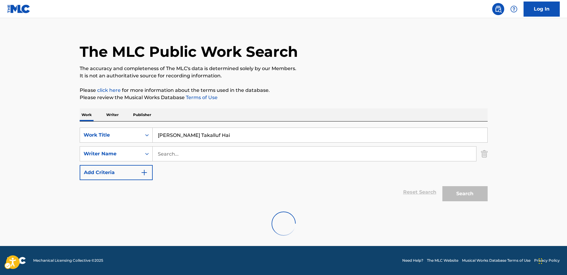
scroll to position [0, 0]
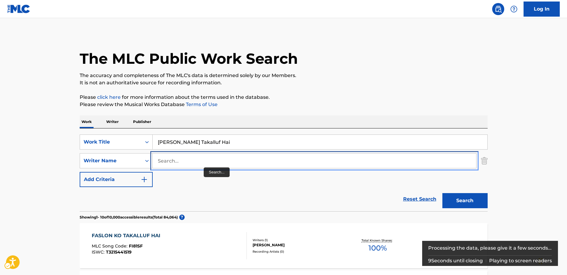
click at [203, 166] on input "Search..." at bounding box center [315, 160] width 324 height 14
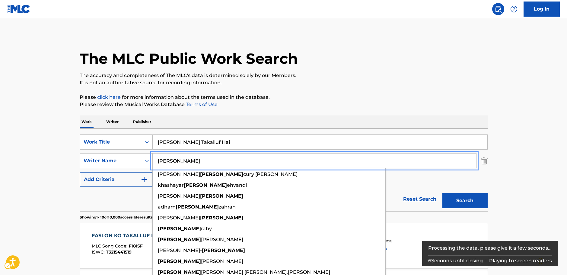
type input "[PERSON_NAME]"
click at [464, 200] on button "Search" at bounding box center [465, 200] width 45 height 15
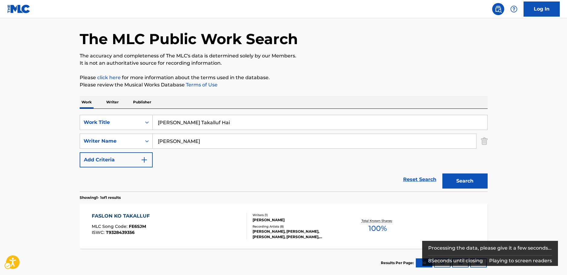
scroll to position [54, 0]
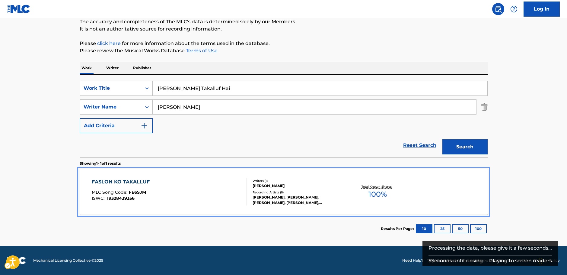
click at [196, 187] on div "FASLON KO TAKALLUF MLC Song Code : FE6SJM ISWC : T9328439356" at bounding box center [169, 191] width 155 height 27
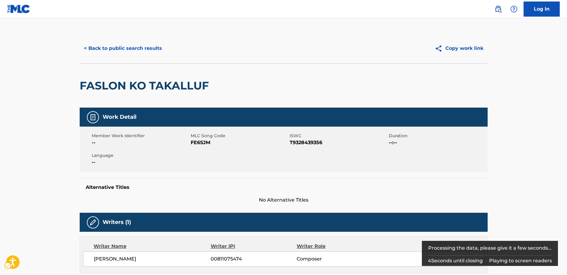
click at [277, 195] on div "Alternative Titles No Alternative Titles" at bounding box center [284, 191] width 408 height 26
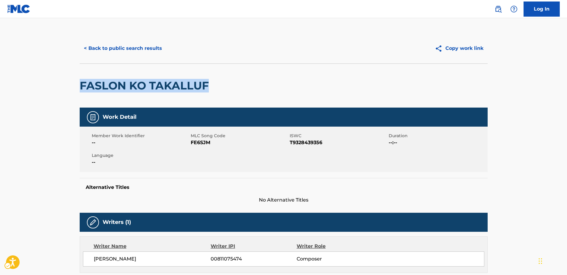
drag, startPoint x: 218, startPoint y: 91, endPoint x: 82, endPoint y: 92, distance: 135.9
click at [82, 92] on div "FASLON KO TAKALLUF" at bounding box center [284, 85] width 408 height 44
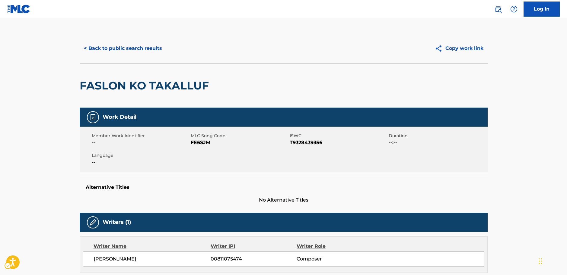
click at [205, 142] on span "MLC Song Code - FE6SJM" at bounding box center [240, 142] width 98 height 7
click at [312, 144] on span "ISWC - T9328439356" at bounding box center [339, 142] width 98 height 7
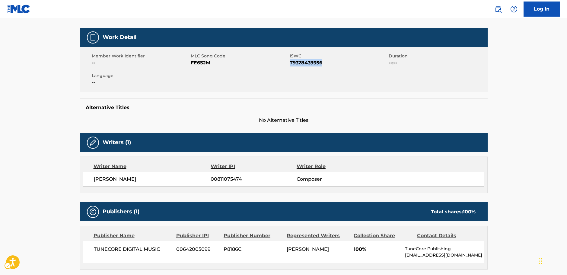
scroll to position [91, 0]
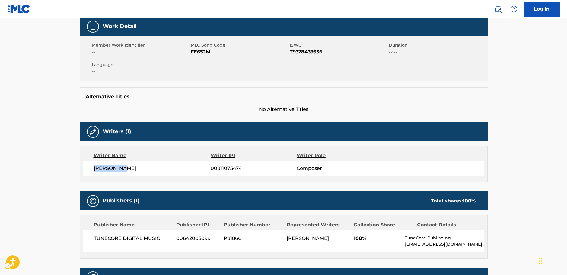
drag, startPoint x: 137, startPoint y: 172, endPoint x: 93, endPoint y: 172, distance: 43.8
click at [93, 172] on div "[PERSON_NAME] 00811075474 Composer" at bounding box center [284, 168] width 402 height 15
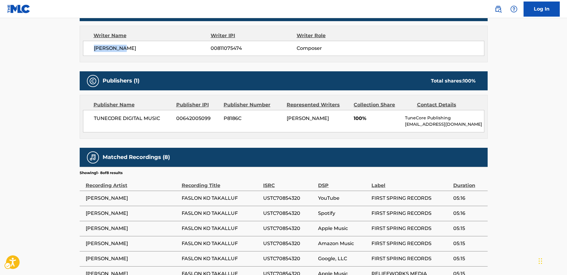
scroll to position [211, 0]
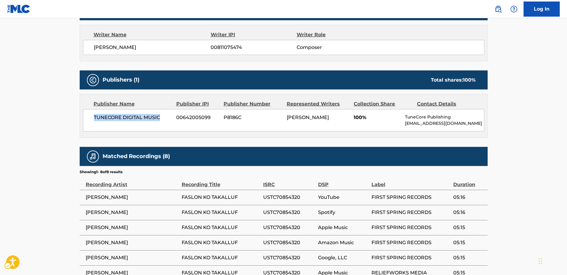
drag, startPoint x: 164, startPoint y: 119, endPoint x: 94, endPoint y: 117, distance: 70.1
click at [94, 117] on span "TUNECORE DIGITAL MUSIC" at bounding box center [133, 117] width 78 height 7
